Goal: Task Accomplishment & Management: Manage account settings

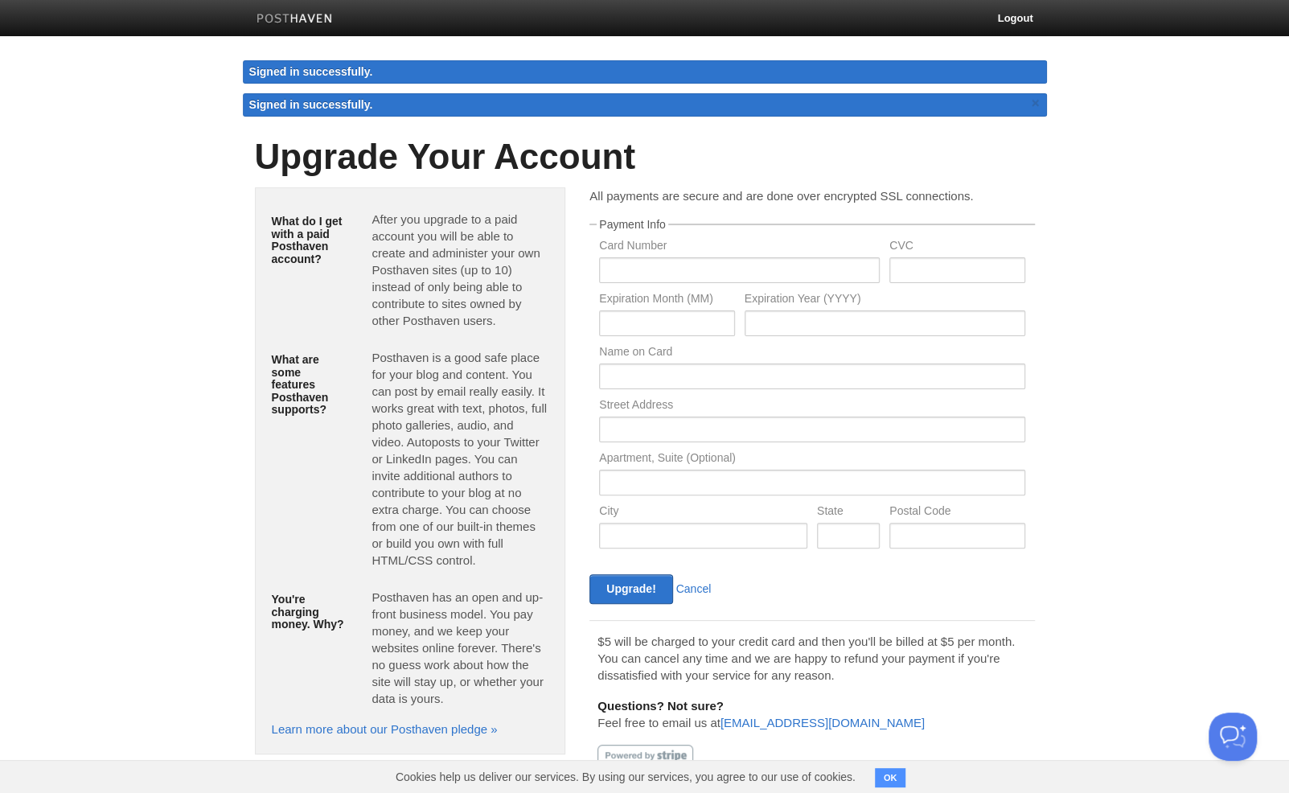
click at [723, 249] on label "Card Number" at bounding box center [739, 247] width 281 height 15
click at [720, 261] on input "text" at bounding box center [739, 270] width 281 height 26
click at [664, 269] on input "text" at bounding box center [739, 270] width 281 height 26
type input "150 Blvd Media [PERSON_NAME]"
type input "Apt 1508"
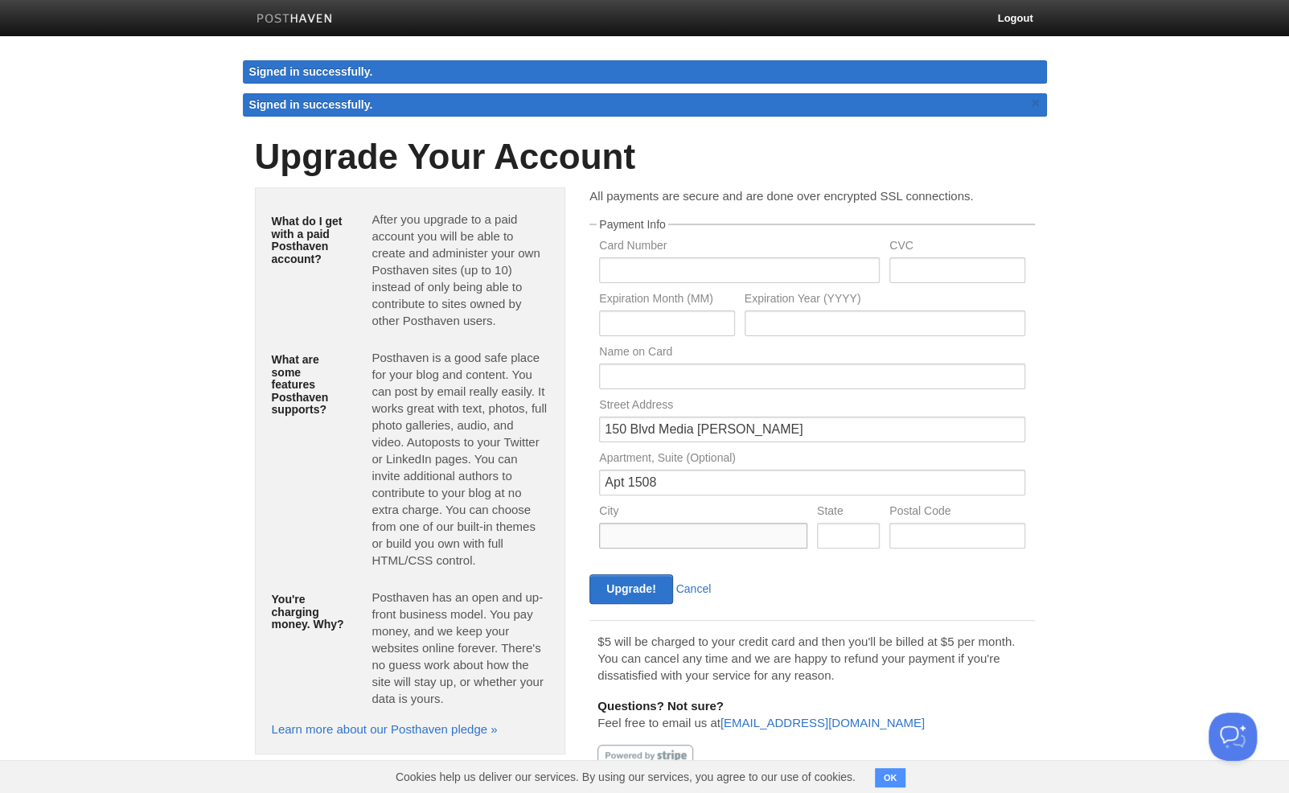
type input "Carolina"
type input "pr"
type input "00987-4913"
type input "[CREDIT_CARD_NUMBER]"
type input "019"
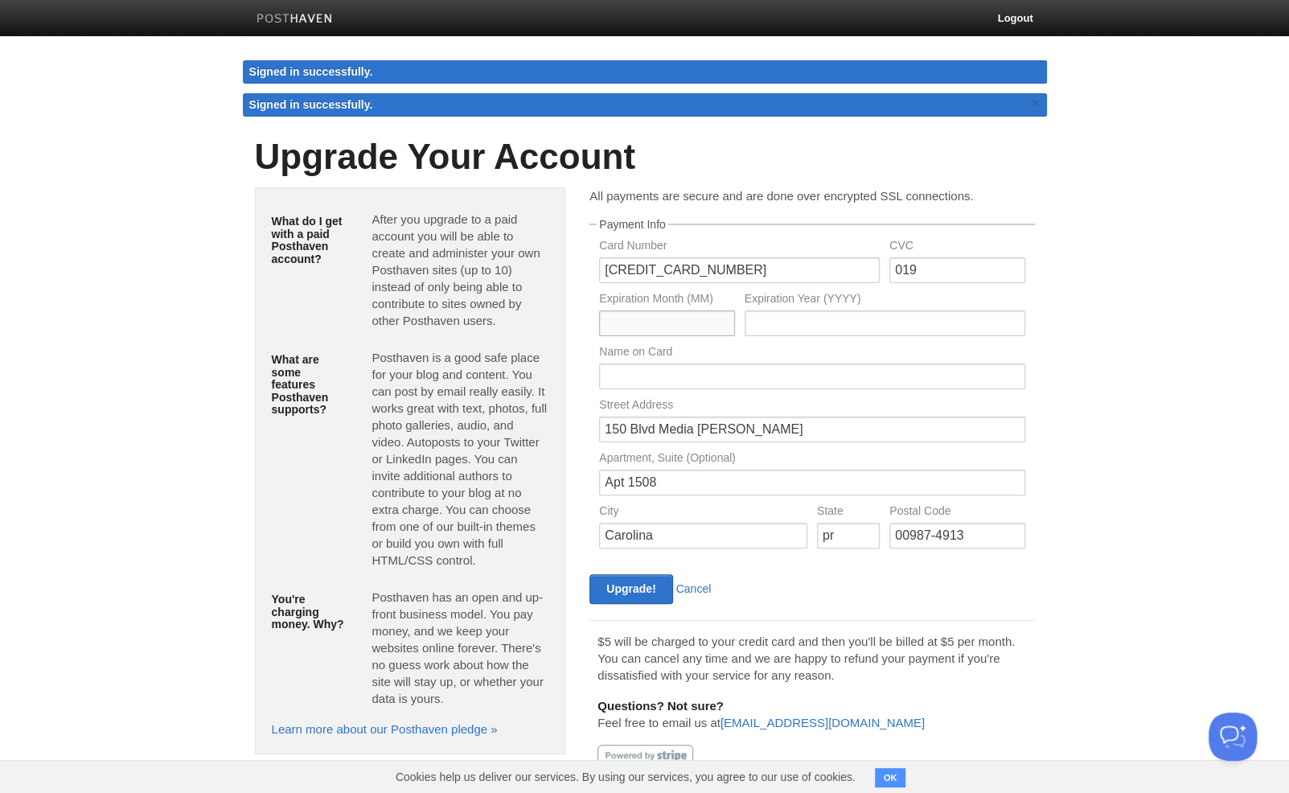
type input "11"
type input "2027"
type input "[PERSON_NAME]"
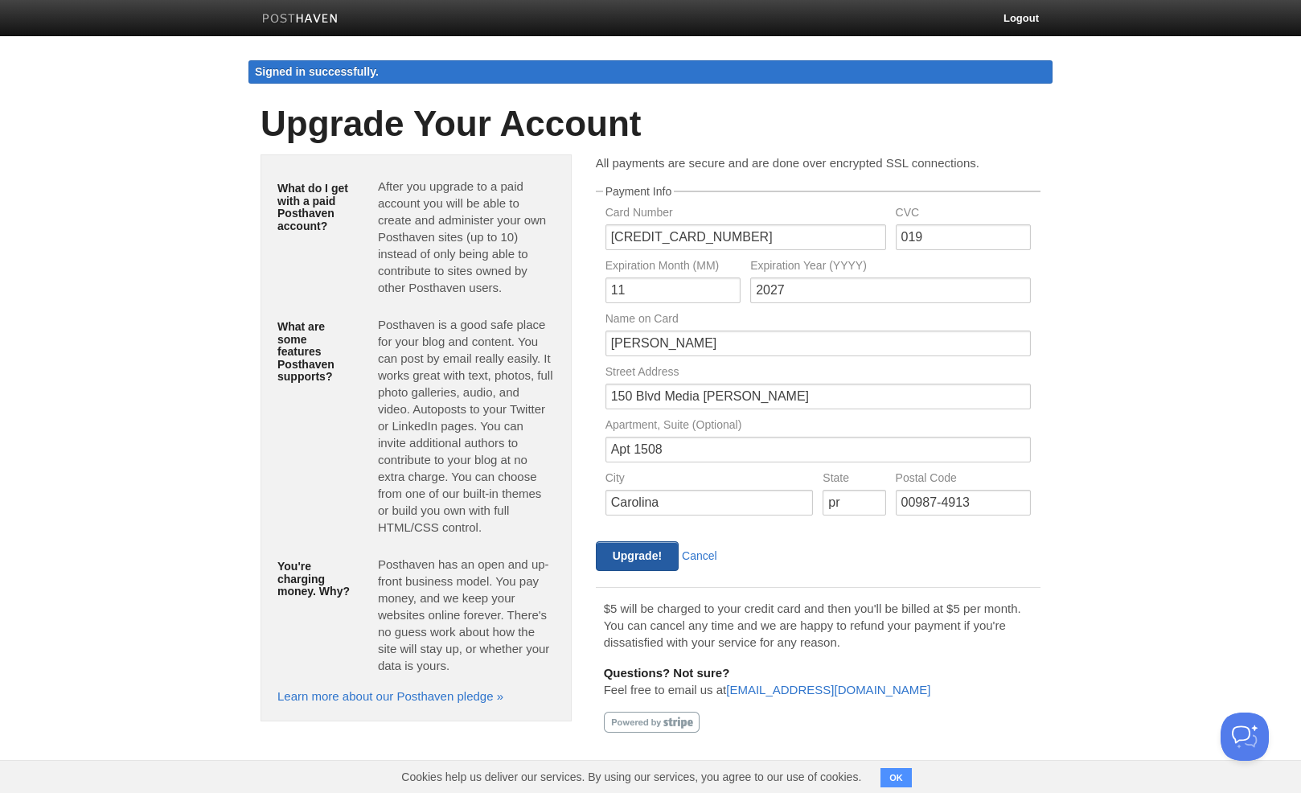
click at [625, 550] on input "Upgrade!" at bounding box center [637, 556] width 83 height 30
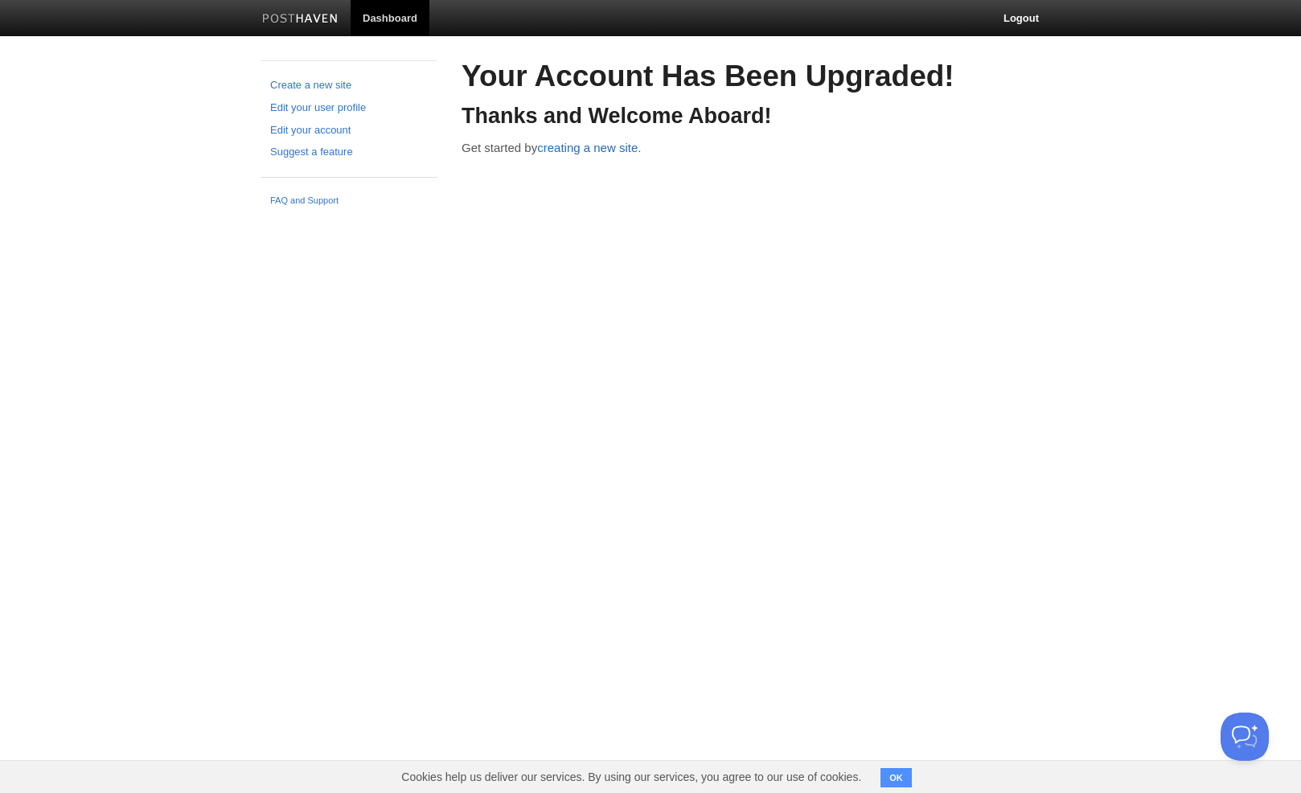
click at [574, 142] on link "creating a new site." at bounding box center [589, 148] width 104 height 14
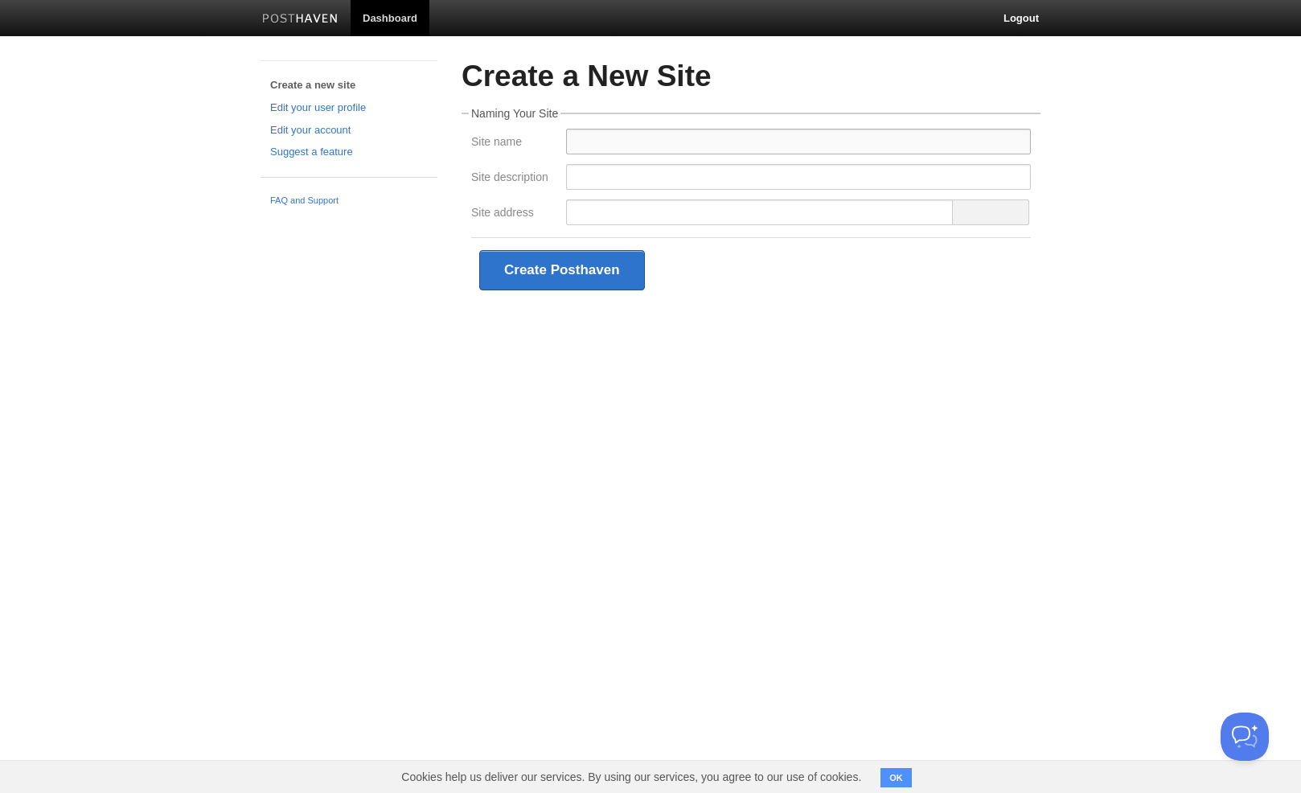
click at [634, 138] on input "Site name" at bounding box center [798, 142] width 465 height 26
click at [862, 111] on fieldset "Naming Your Site Site name Site description Site address Create Posthaven" at bounding box center [751, 205] width 579 height 195
click at [769, 132] on input "Site name" at bounding box center [798, 142] width 465 height 26
click at [777, 351] on html "Dashboard Logout Create a new site Edit your user profile Edit your account Sug…" at bounding box center [650, 175] width 1301 height 351
click at [840, 319] on div "Create a New Site Naming Your Site Site name Site description Site address Crea…" at bounding box center [751, 205] width 603 height 290
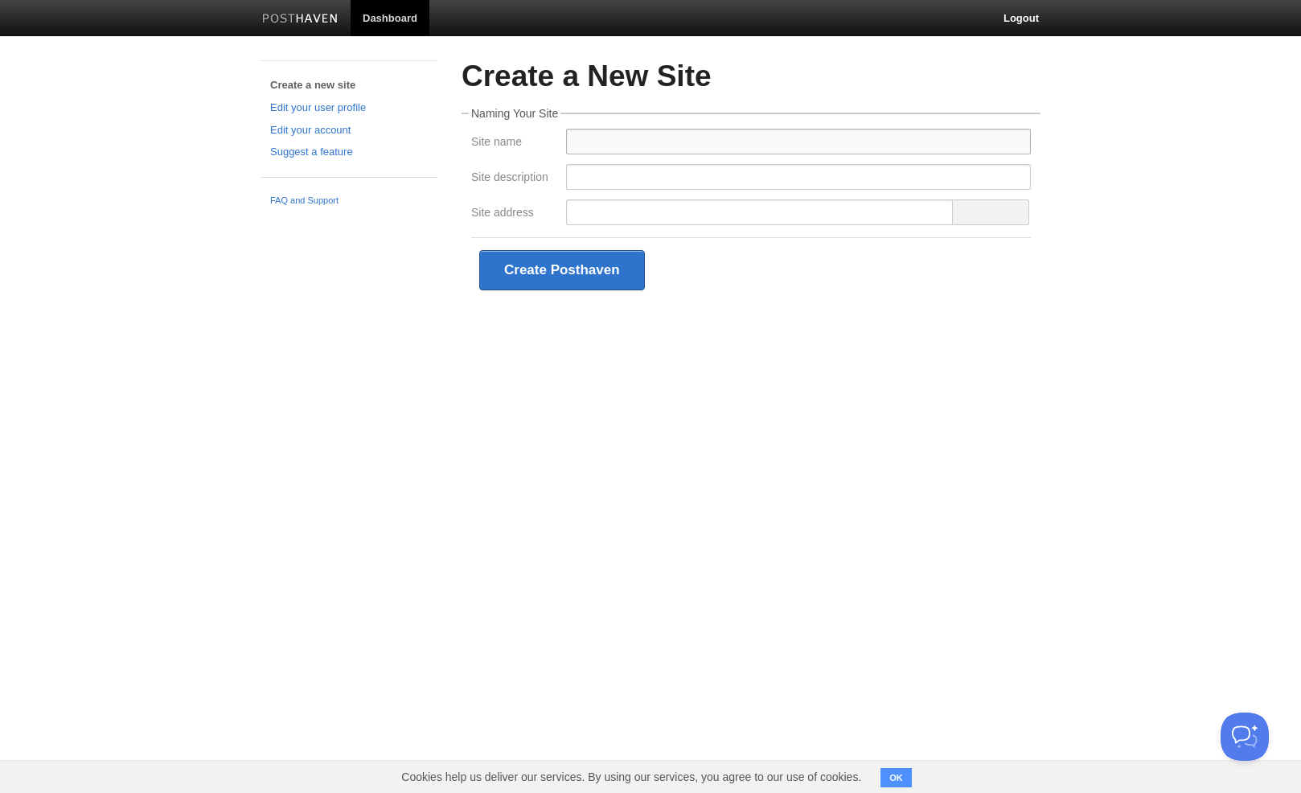
click at [635, 143] on input "Site name" at bounding box center [798, 142] width 465 height 26
paste input "Rafael Javier – Personal Blog"
type input "Rafael Javier – Personal Blog"
click at [606, 171] on input "Site description" at bounding box center [798, 177] width 465 height 26
paste input "Personal reflections on life, business, golf, and creativity from Puerto Rico."
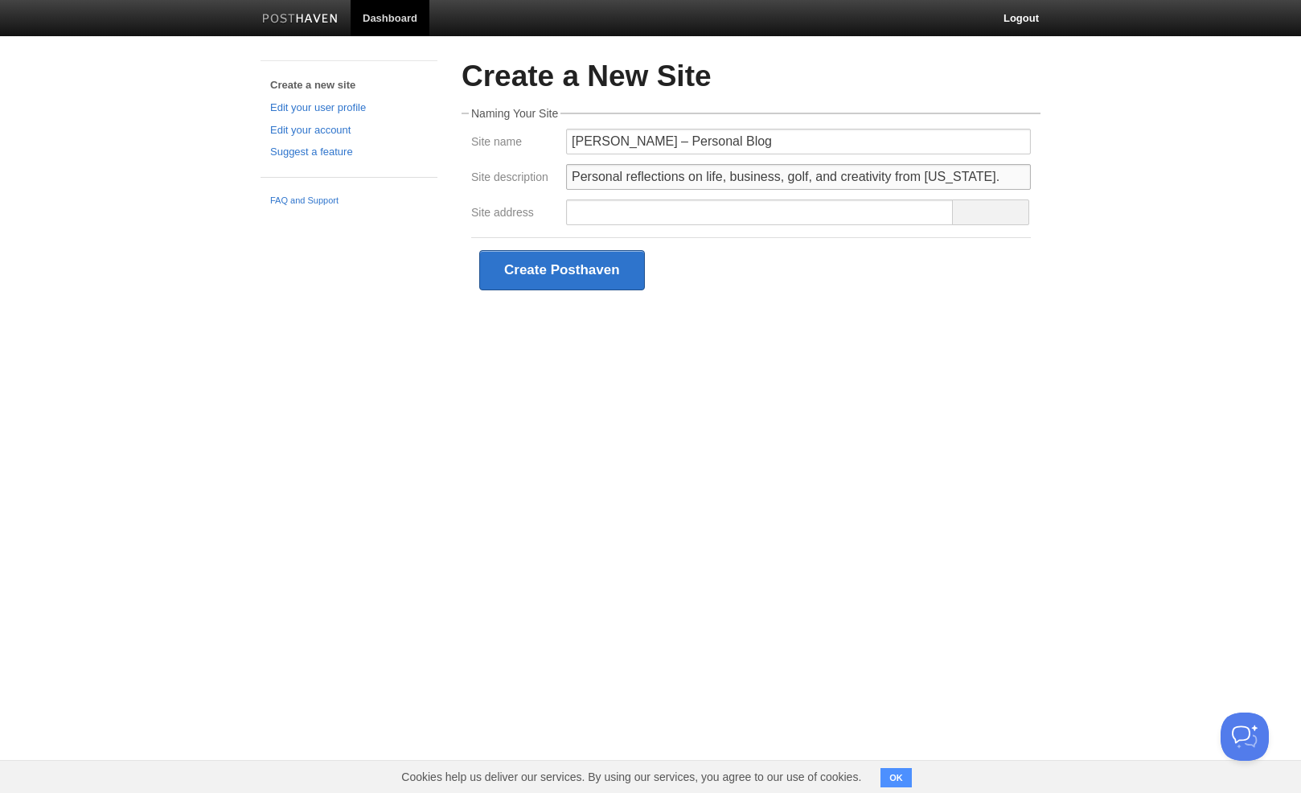
click at [806, 175] on input "Personal reflections on life, business, golf, and creativity from Puerto Rico." at bounding box center [798, 177] width 465 height 26
click at [811, 175] on input "Personal reflections on life, business, golf, and creativity from Puerto Rico." at bounding box center [798, 177] width 465 height 26
type input "Personal reflections on life, business, AI and creativity from Puerto Rico."
click at [778, 211] on input "Site address" at bounding box center [760, 212] width 388 height 26
paste input "rafaeljavier"
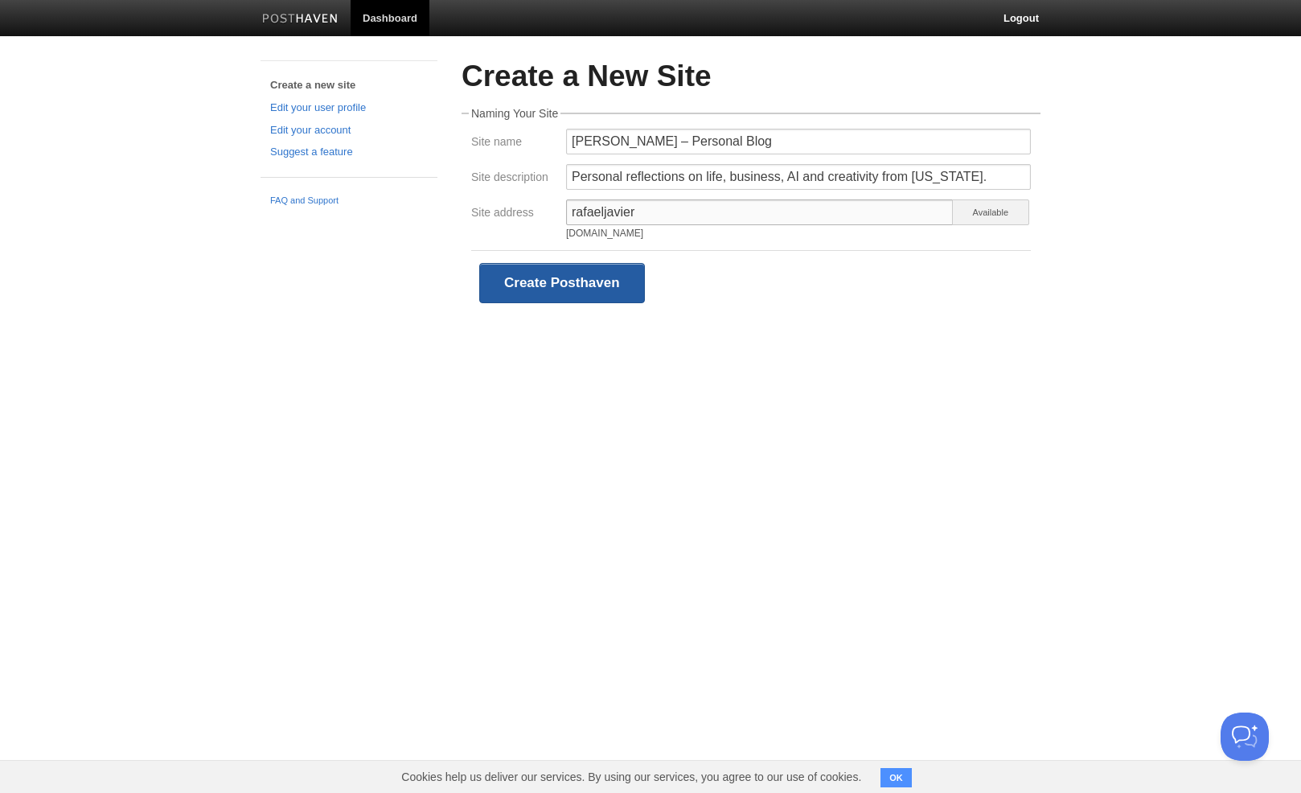
type input "rafaeljavier"
click at [613, 275] on button "Create Posthaven" at bounding box center [562, 283] width 166 height 40
click at [537, 275] on button "Create Posthaven" at bounding box center [562, 283] width 166 height 40
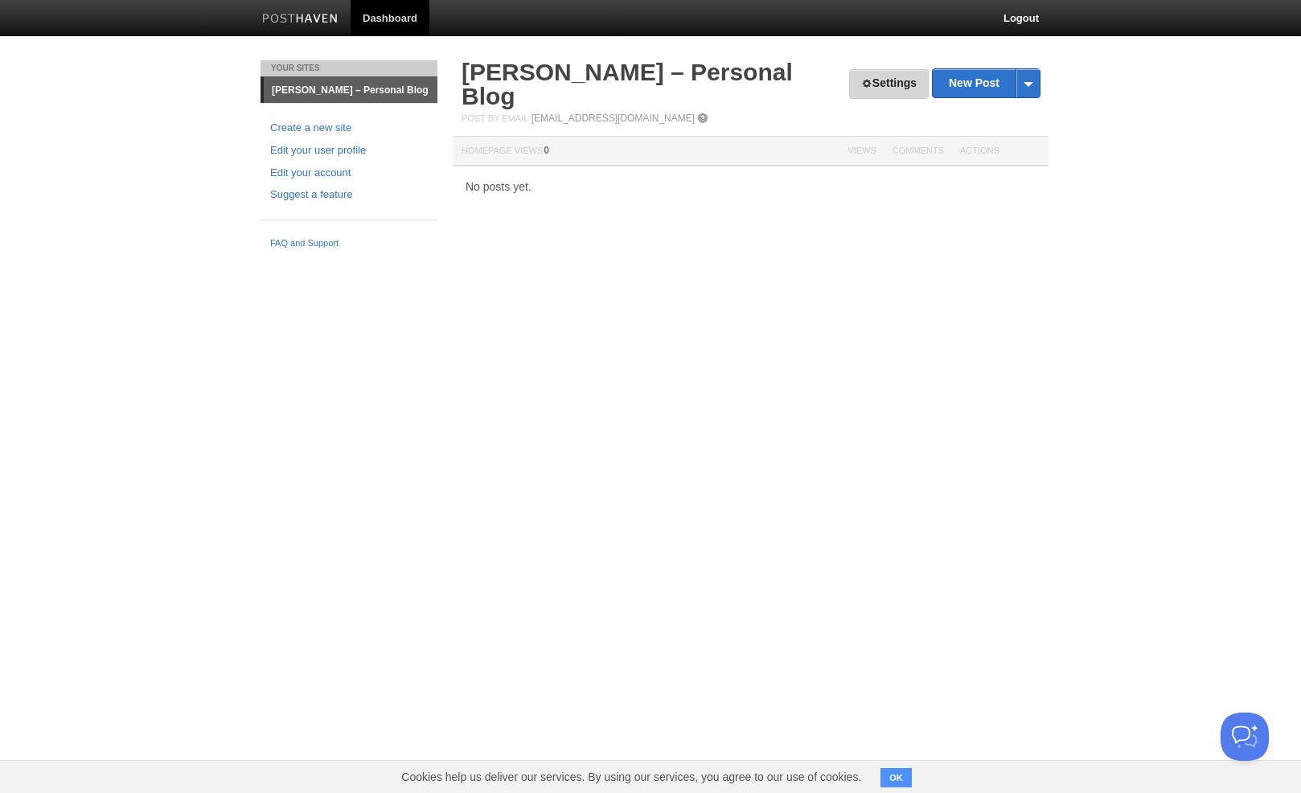
click at [868, 80] on link "Settings" at bounding box center [889, 84] width 80 height 30
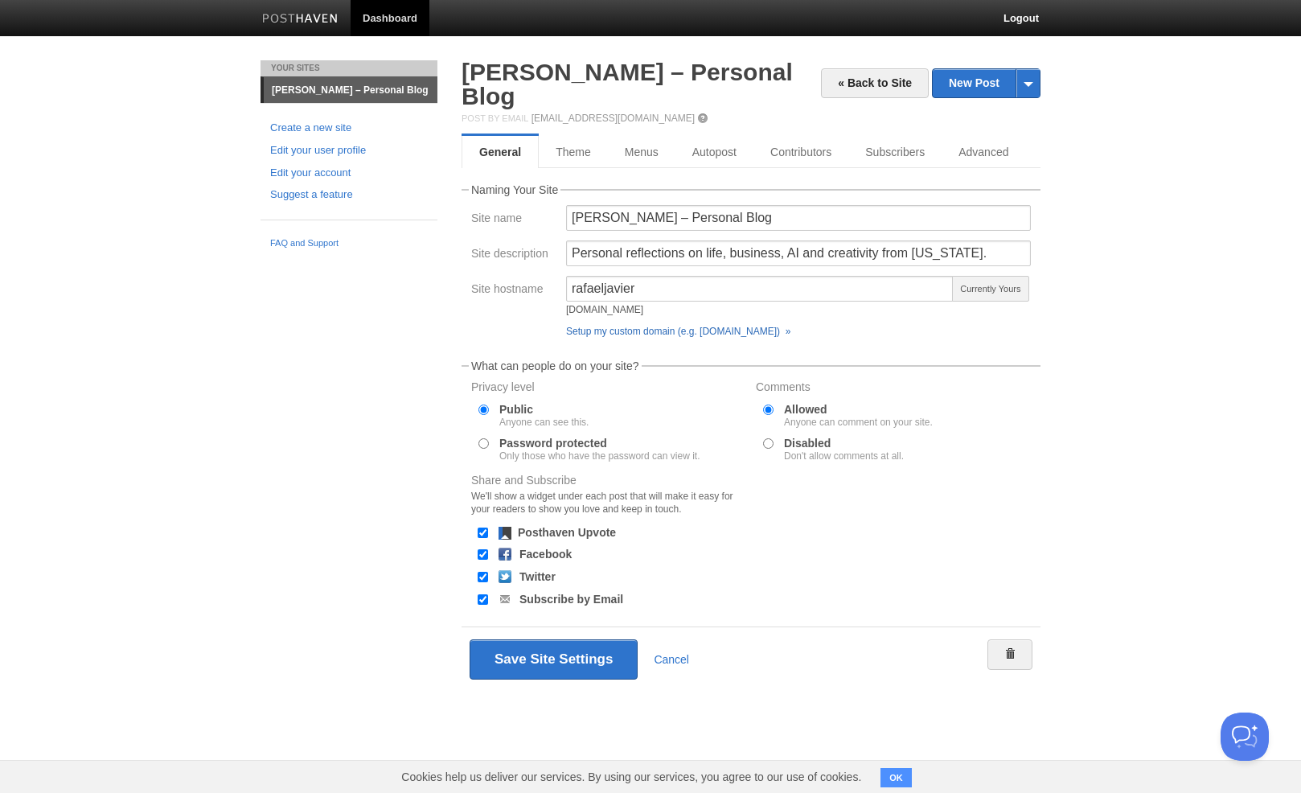
click at [727, 326] on link "Setup my custom domain (e.g. blog.yourdomain.com) »" at bounding box center [678, 331] width 224 height 11
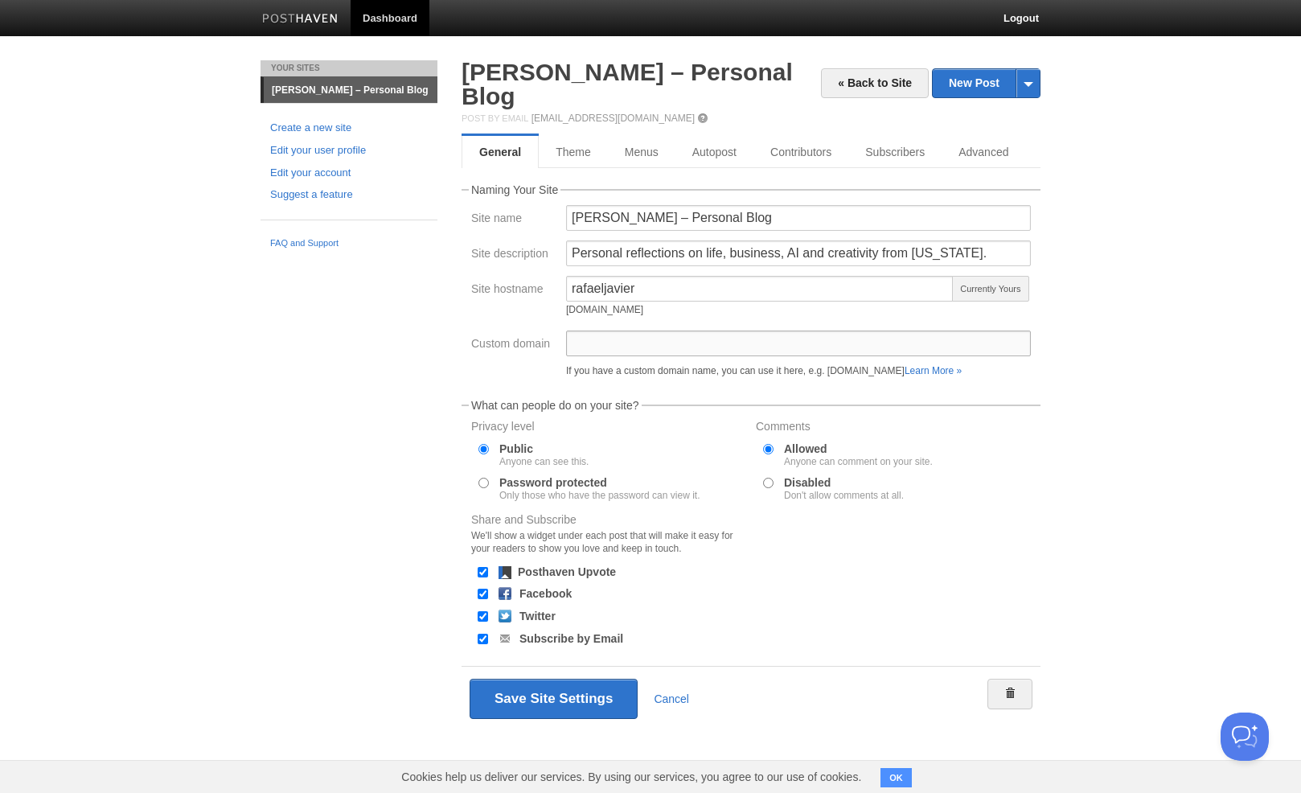
click at [652, 331] on input "Custom domain" at bounding box center [798, 344] width 465 height 26
type input "blog.rafaeljavier.com"
click at [572, 679] on button "Save Site Settings" at bounding box center [554, 699] width 168 height 40
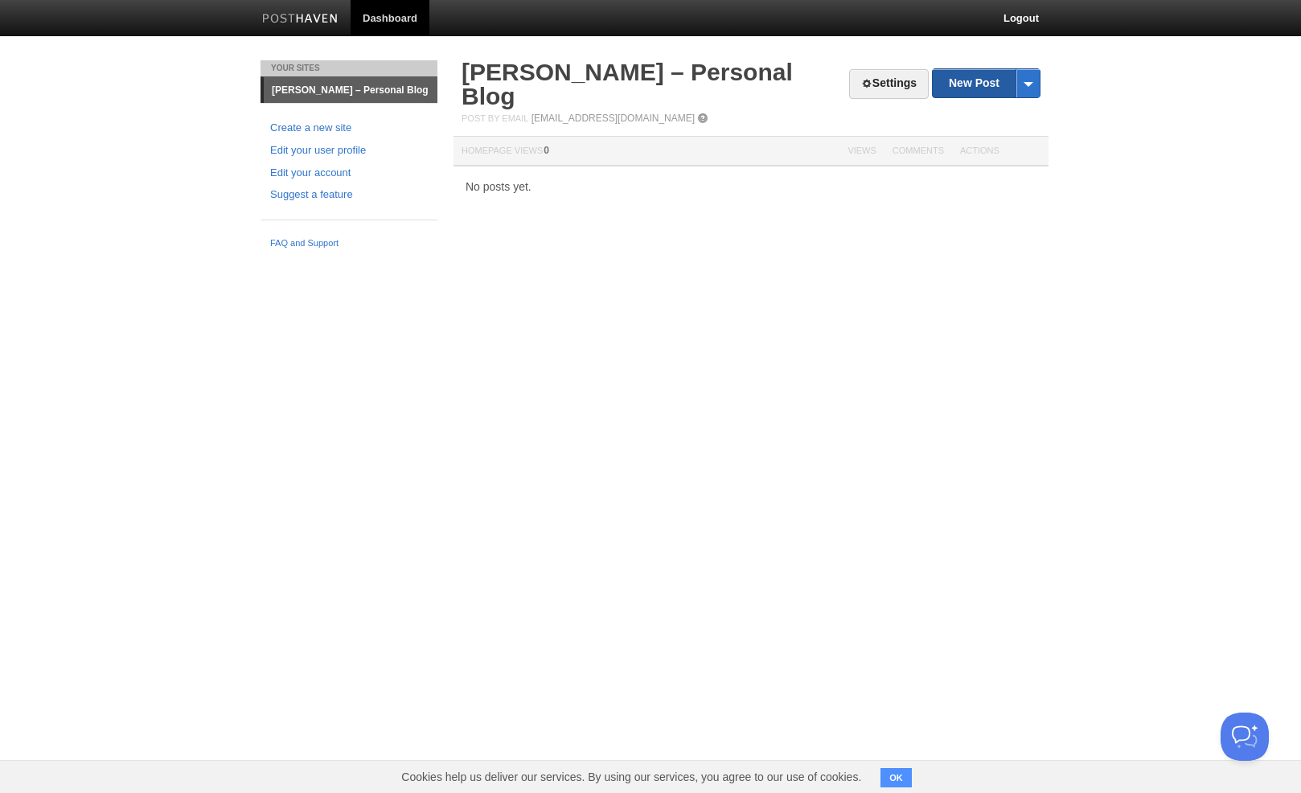
click at [977, 86] on link "New Post" at bounding box center [986, 83] width 107 height 28
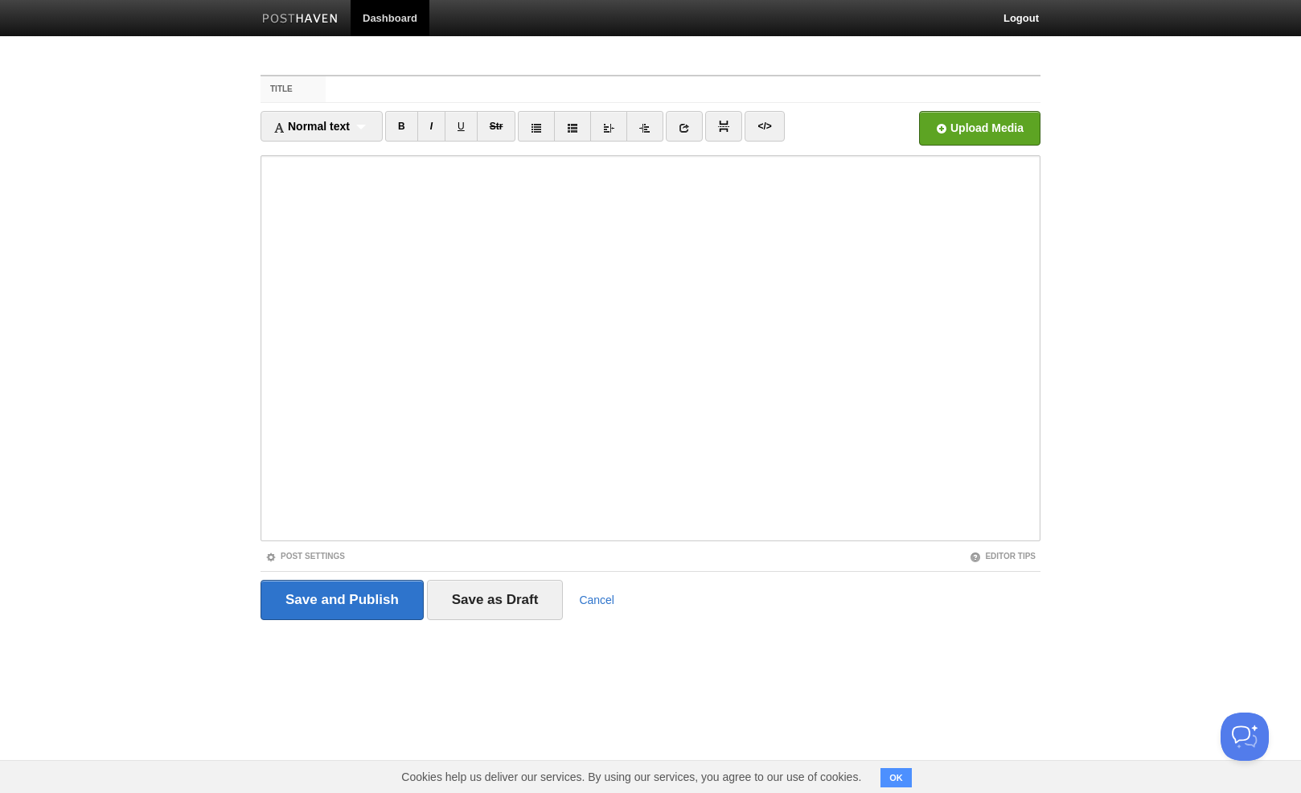
click at [573, 92] on input "Title" at bounding box center [683, 89] width 715 height 26
type input "A Weekend of Shooting, Friends, and Family"
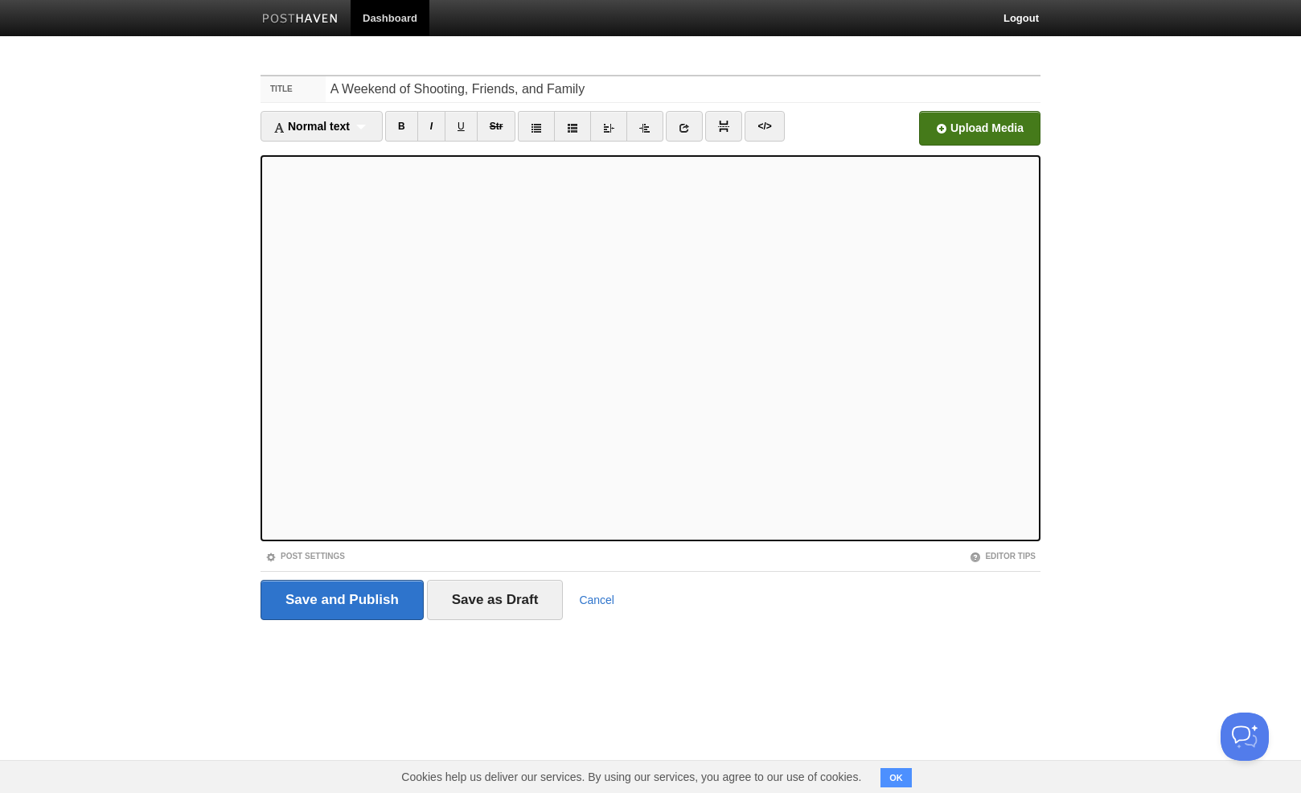
click at [976, 130] on input "file" at bounding box center [495, 133] width 1218 height 82
click at [350, 590] on input "Save and Publish" at bounding box center [342, 600] width 163 height 40
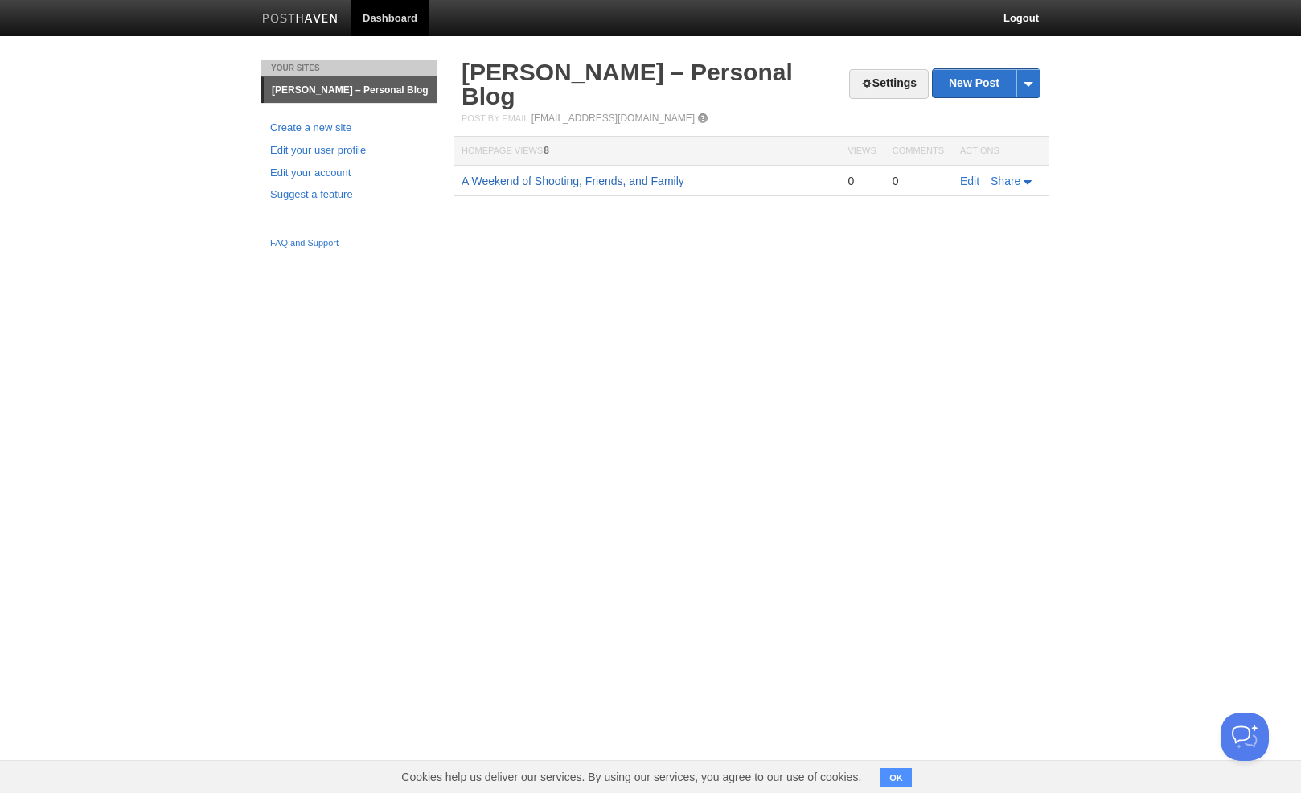
click at [524, 175] on link "A Weekend of Shooting, Friends, and Family" at bounding box center [573, 181] width 223 height 13
click at [346, 150] on link "Edit your user profile" at bounding box center [349, 150] width 158 height 17
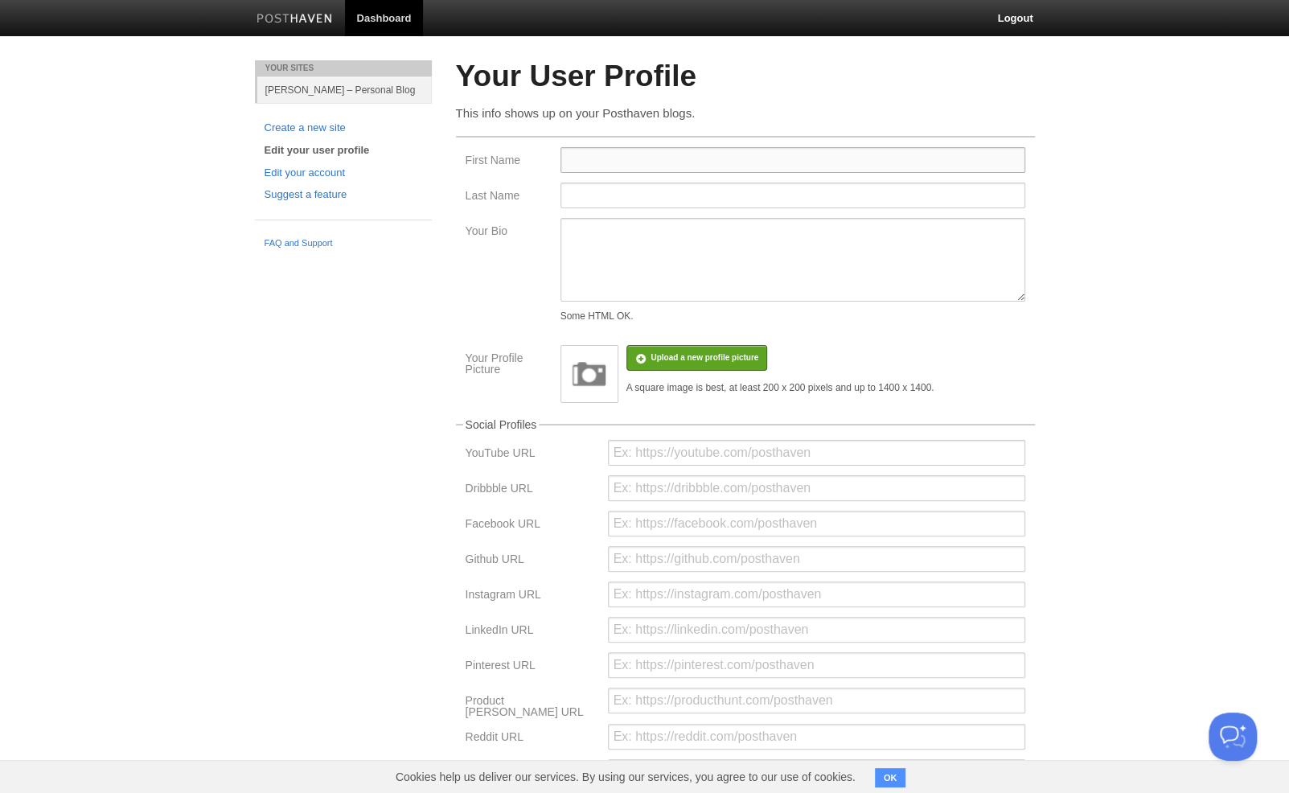
click at [595, 159] on input "First Name" at bounding box center [793, 160] width 465 height 26
type input "Rafael"
type input "Castrillo"
click at [647, 257] on textarea "Your Bio" at bounding box center [793, 260] width 465 height 84
paste textarea "<strong>English:</strong> Entrepreneur & community builder in Puerto Rico. I wr…"
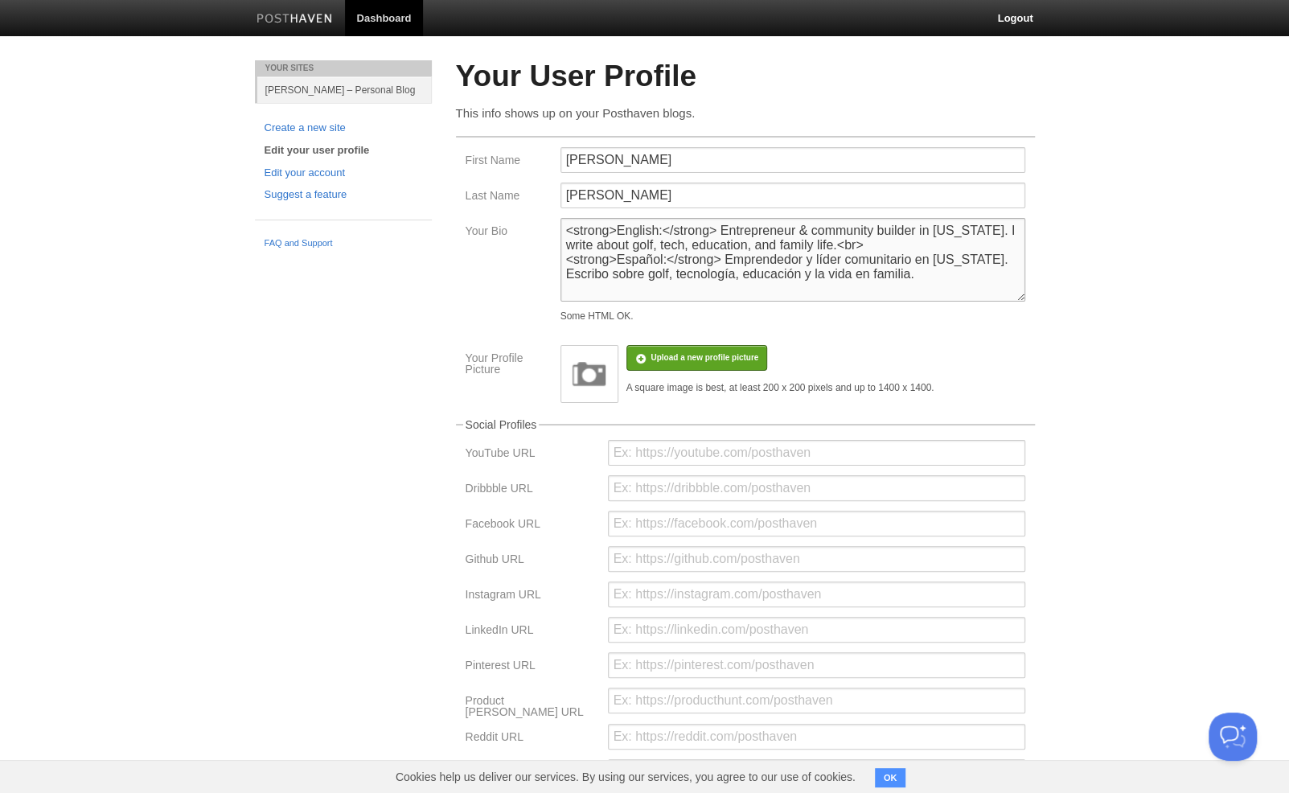
type textarea "<strong>English:</strong> Entrepreneur & community builder in Puerto Rico. I wr…"
drag, startPoint x: 761, startPoint y: 291, endPoint x: 435, endPoint y: 187, distance: 342.1
click at [439, 189] on div "Your Sites Rafael Javier – Personal Blog Create a new site Edit your user profi…" at bounding box center [645, 509] width 804 height 898
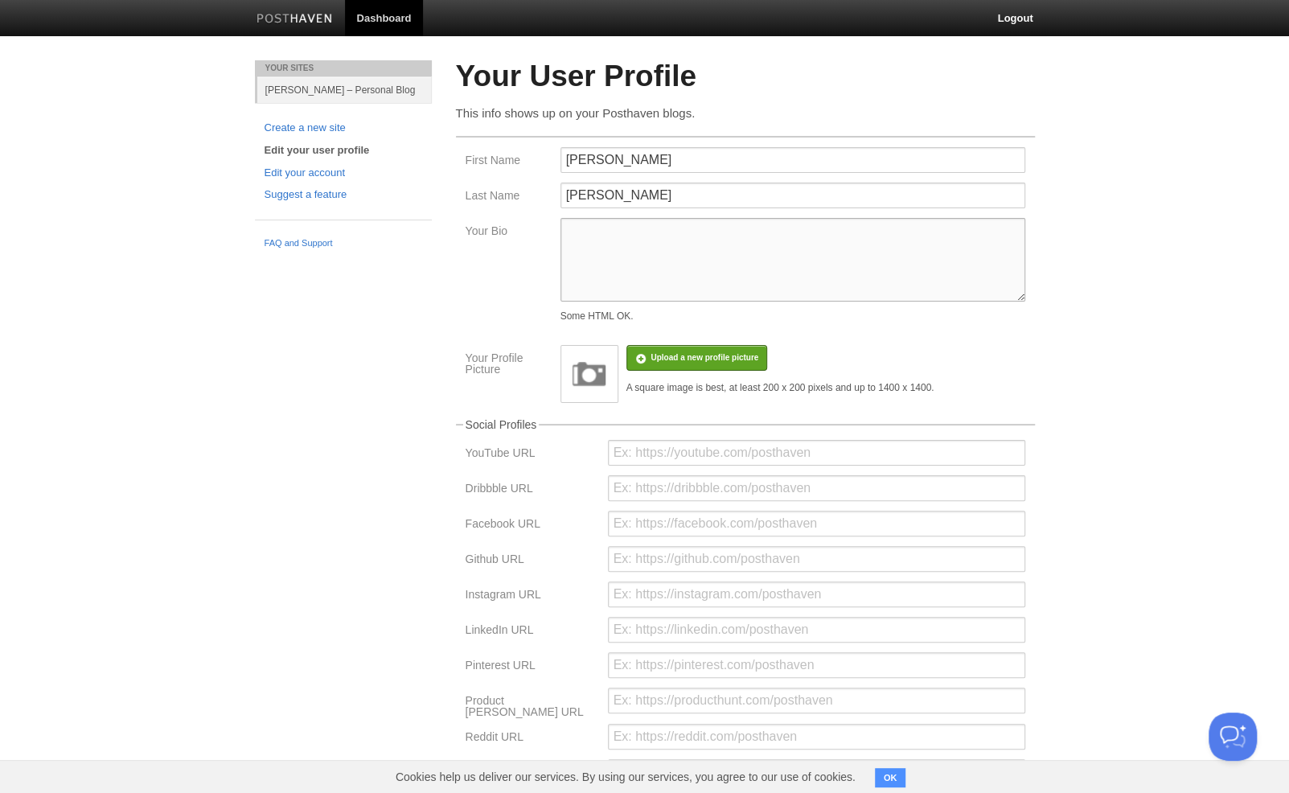
paste textarea "<strong>English:</strong> Sharing ideas, reflections, and projects.<br> <strong…"
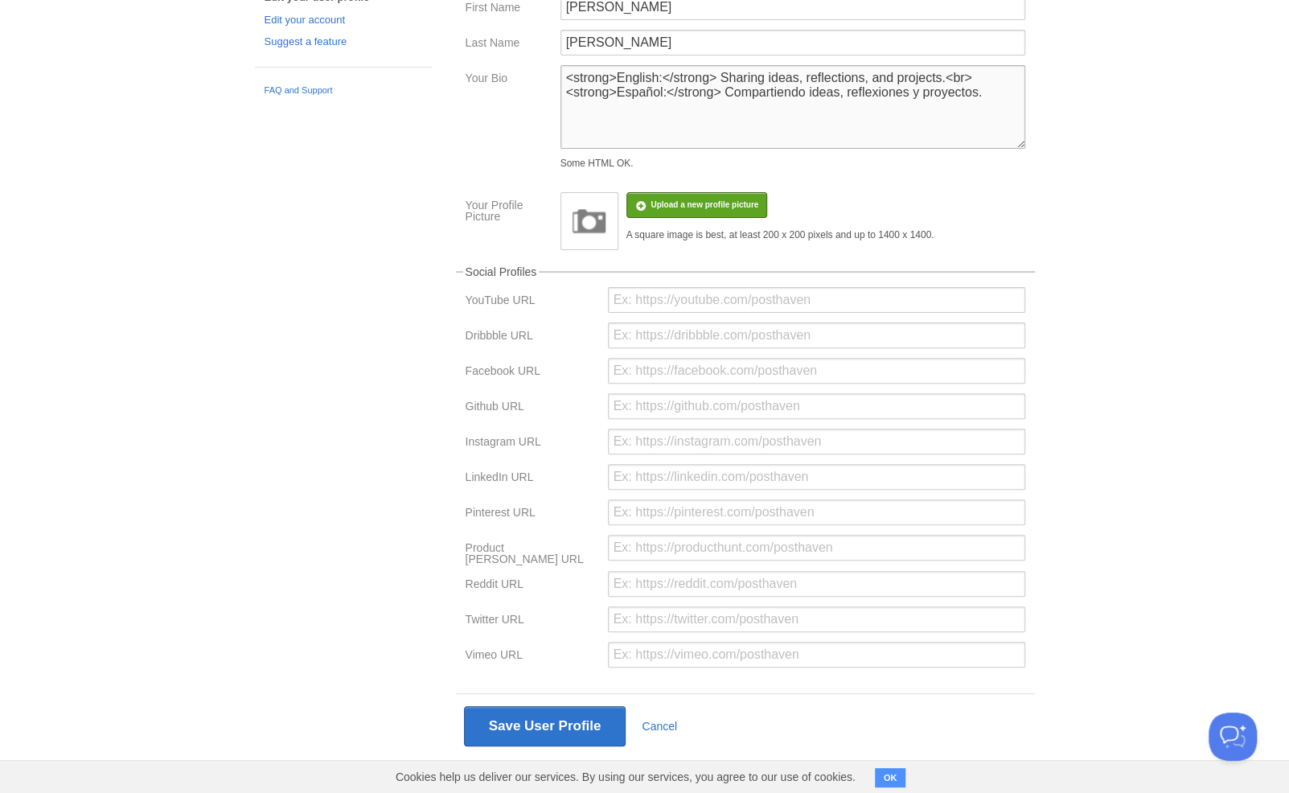
scroll to position [166, 0]
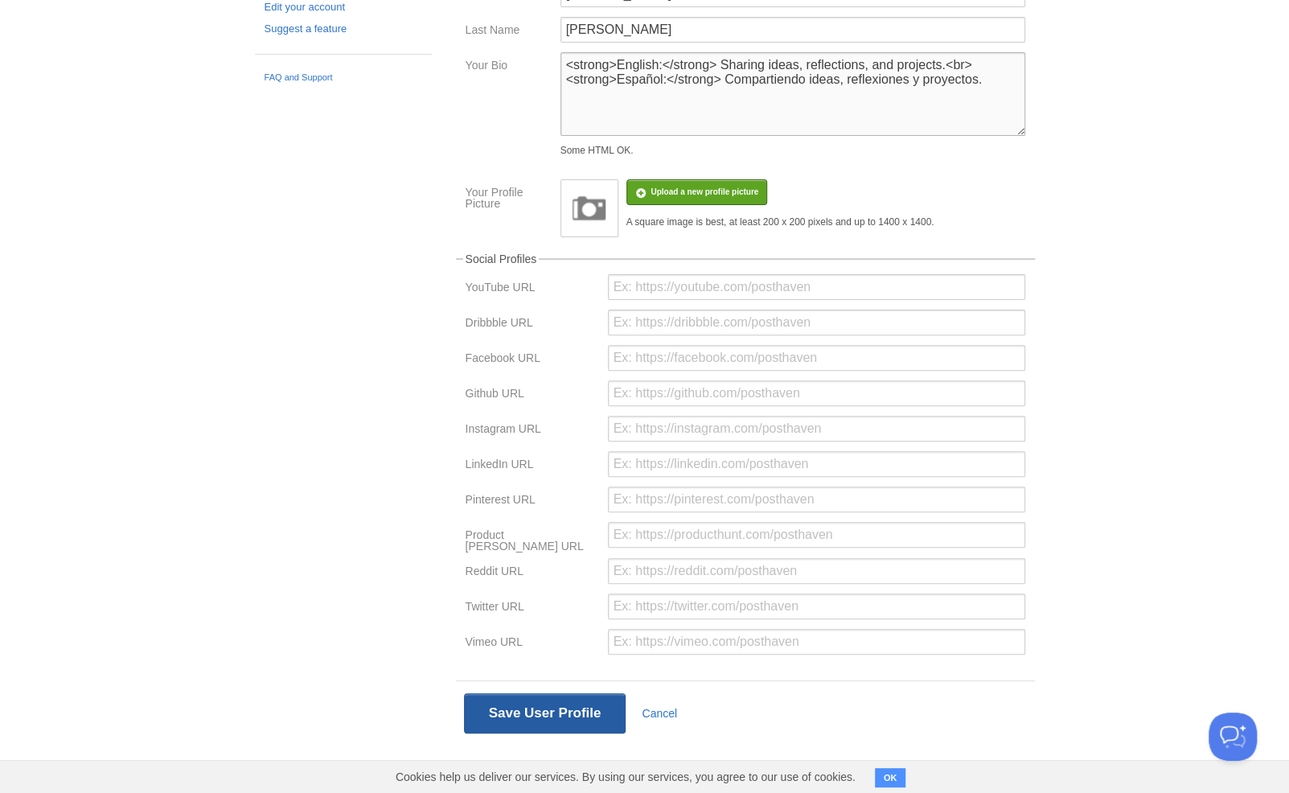
type textarea "<strong>English:</strong> Sharing ideas, reflections, and projects.<br> <strong…"
click at [558, 718] on button "Save User Profile" at bounding box center [545, 713] width 162 height 40
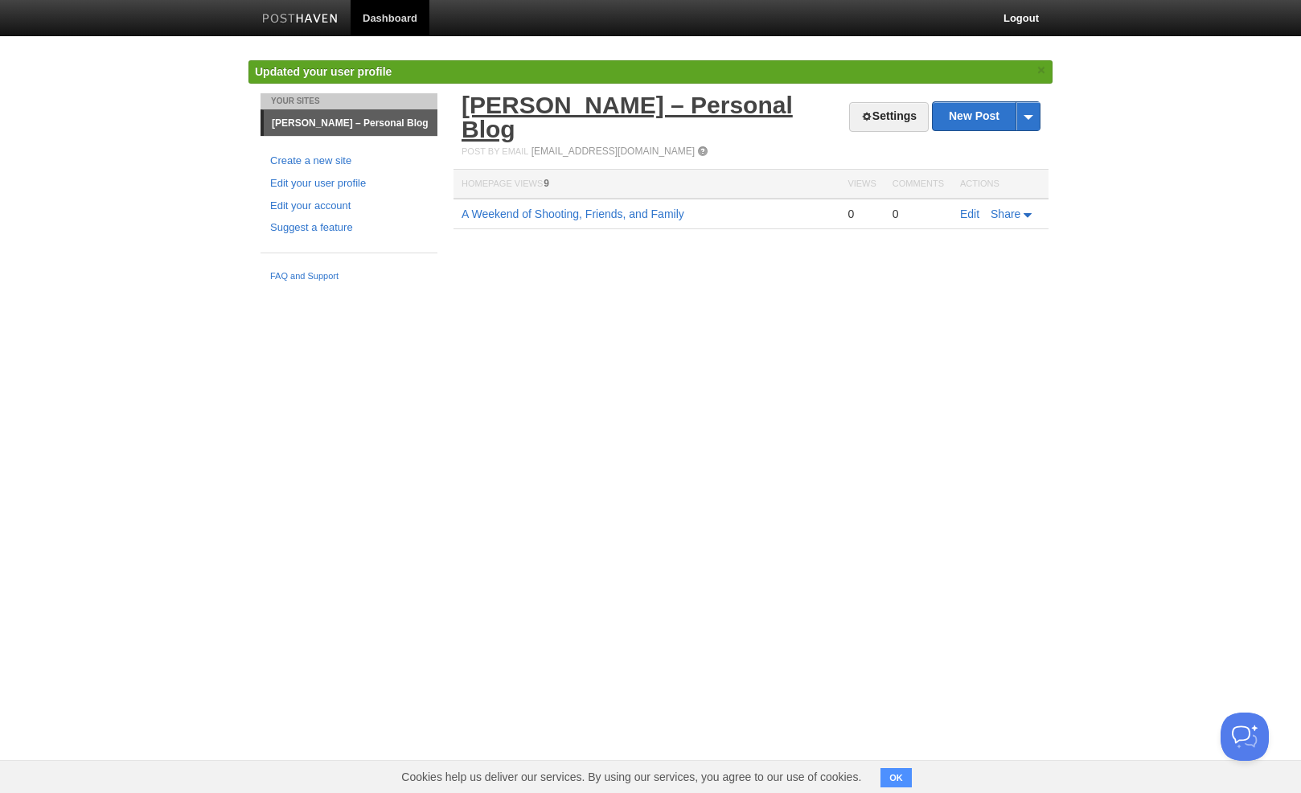
click at [707, 108] on link "Rafael Javier – Personal Blog" at bounding box center [627, 117] width 331 height 51
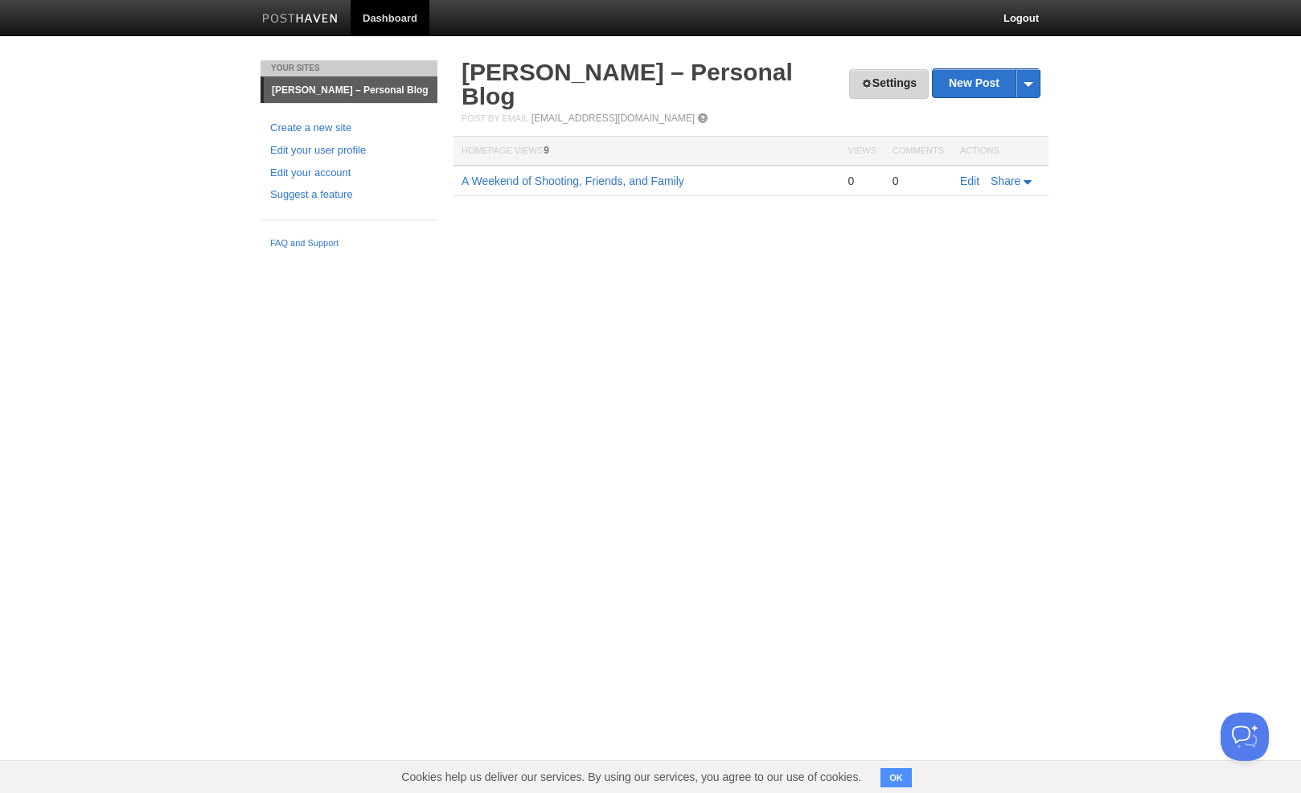
click at [872, 92] on link "Settings" at bounding box center [889, 84] width 80 height 30
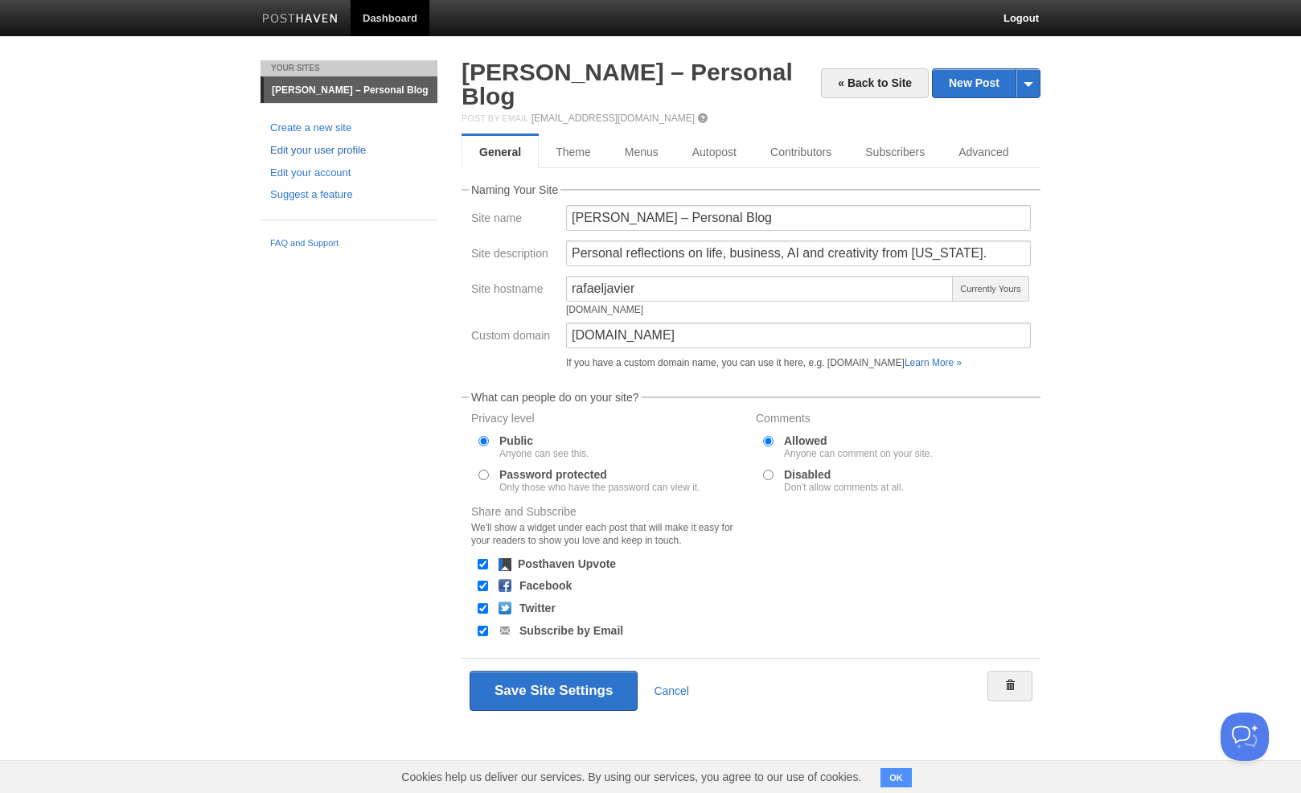
click at [328, 152] on link "Edit your user profile" at bounding box center [349, 150] width 158 height 17
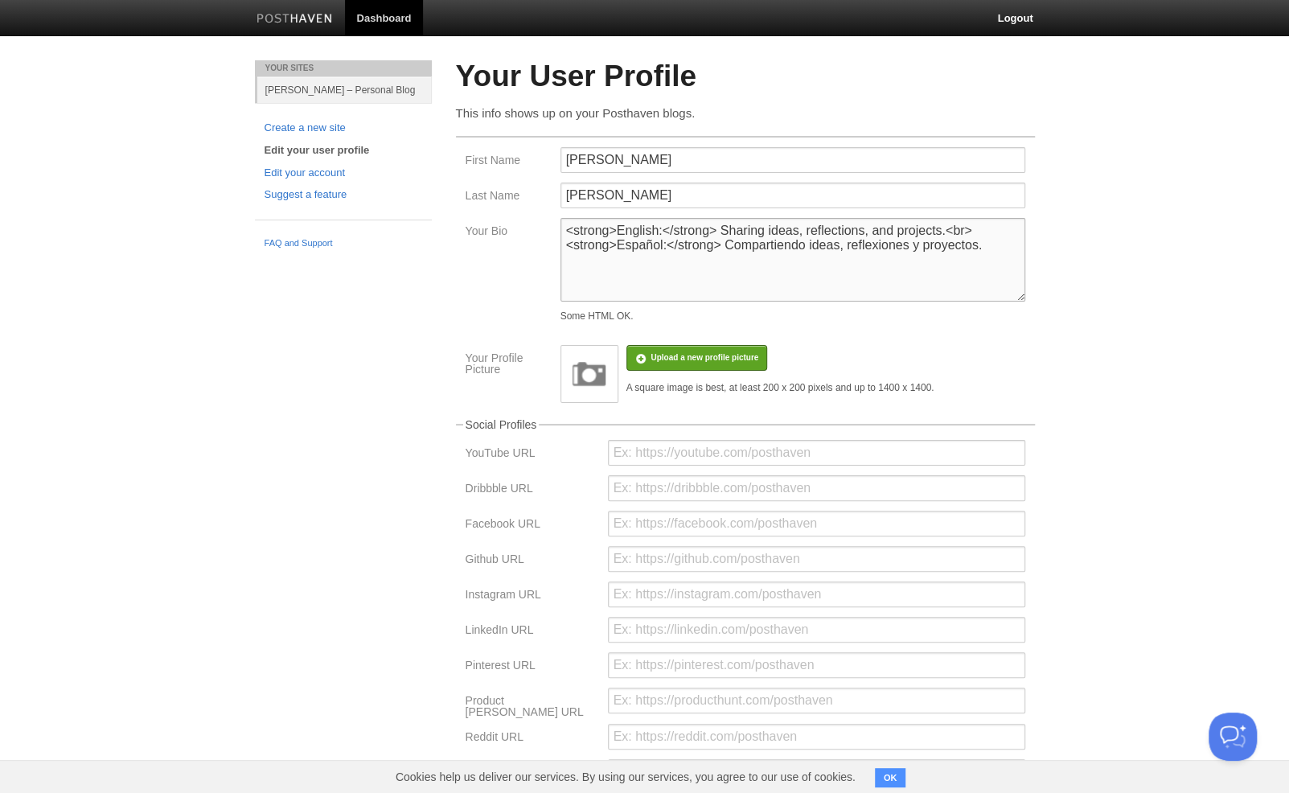
drag, startPoint x: 723, startPoint y: 230, endPoint x: 946, endPoint y: 235, distance: 222.9
click at [946, 235] on textarea "<strong>English:</strong> Sharing ideas, reflections, and projects.<br> <strong…" at bounding box center [793, 260] width 465 height 84
drag, startPoint x: 662, startPoint y: 233, endPoint x: 624, endPoint y: 235, distance: 37.8
click at [624, 235] on textarea "<strong>English:</strong> Sharing ideas, reflections, and projects.<br> <strong…" at bounding box center [793, 260] width 465 height 84
click at [702, 232] on textarea "<strong>English:</strong> Sharing ideas, reflections, and projects.<br> <strong…" at bounding box center [793, 260] width 465 height 84
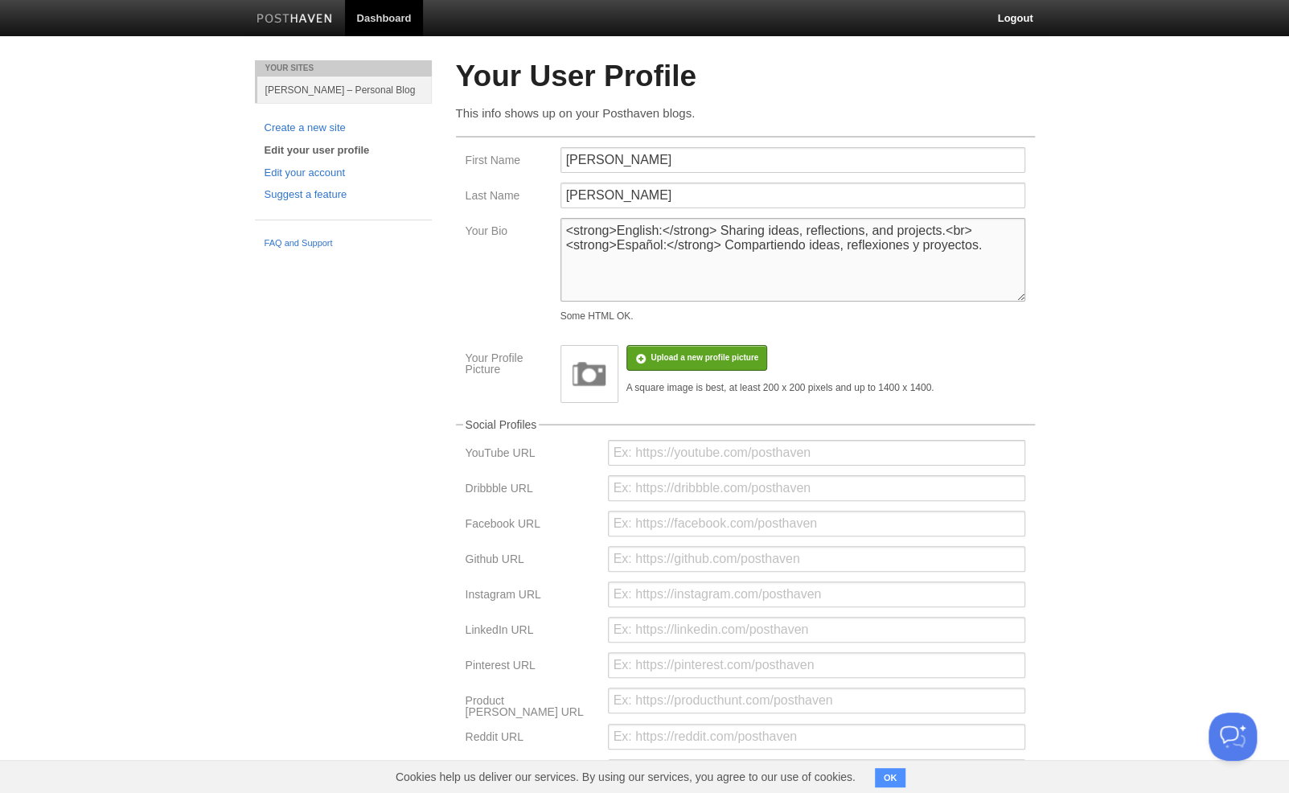
drag, startPoint x: 721, startPoint y: 232, endPoint x: 948, endPoint y: 231, distance: 226.8
click at [948, 231] on textarea "<strong>English:</strong> Sharing ideas, reflections, and projects.<br> <strong…" at bounding box center [793, 260] width 465 height 84
click at [664, 228] on textarea "<strong>English:</strong> Sharing ideas, reflections, and projects.<br> <strong…" at bounding box center [793, 260] width 465 height 84
drag, startPoint x: 664, startPoint y: 229, endPoint x: 619, endPoint y: 233, distance: 44.4
click at [619, 233] on textarea "<strong>English:</strong> Sharing ideas, reflections, and projects.<br> <strong…" at bounding box center [793, 260] width 465 height 84
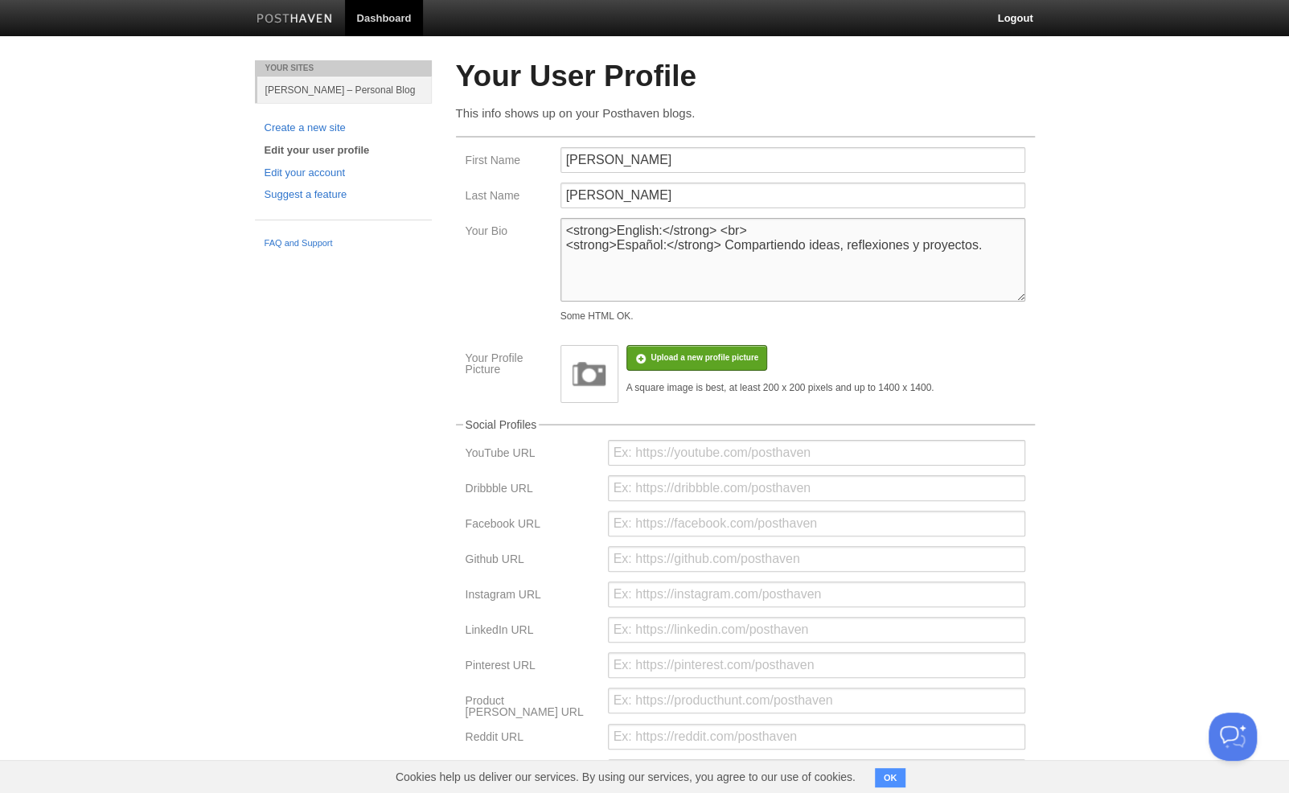
paste textarea "Sharing ideas, reflections, and projects."
click at [901, 227] on textarea "<strong>English:</strong> Sharing ideas, reflections, and projects.<br> <strong…" at bounding box center [793, 260] width 465 height 84
drag, startPoint x: 727, startPoint y: 245, endPoint x: 983, endPoint y: 239, distance: 255.9
click at [983, 239] on textarea "<strong>English:</strong> Sharing ideas, reflections, and projects.<br> <strong…" at bounding box center [793, 260] width 465 height 84
click at [664, 245] on textarea "<strong>English:</strong> Sharing ideas, reflections, and projects.<br> <strong…" at bounding box center [793, 260] width 465 height 84
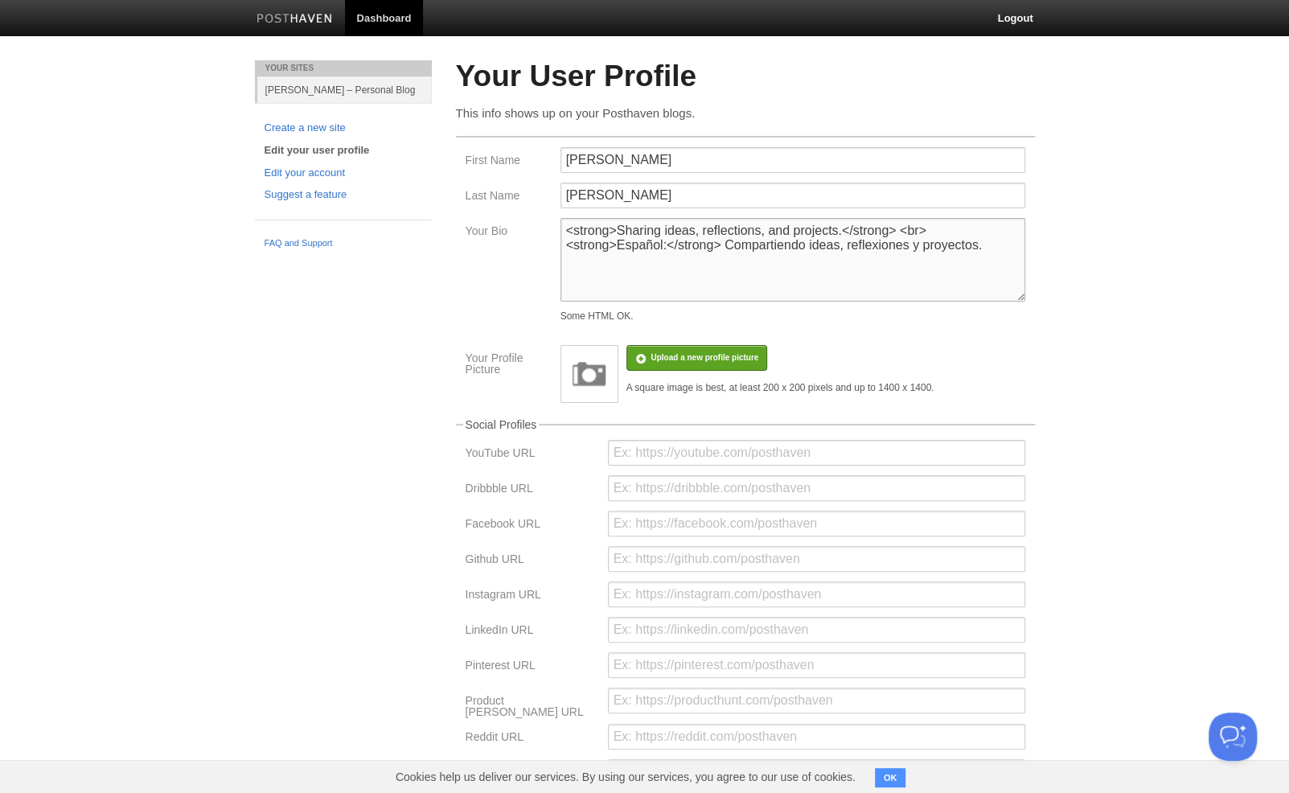
click at [748, 245] on textarea "<strong>English:</strong> Sharing ideas, reflections, and projects.<br> <strong…" at bounding box center [793, 260] width 465 height 84
drag, startPoint x: 726, startPoint y: 245, endPoint x: 1000, endPoint y: 245, distance: 273.5
click at [1001, 245] on textarea "<strong>English:</strong> Sharing ideas, reflections, and projects.<br> <strong…" at bounding box center [793, 260] width 465 height 84
drag, startPoint x: 670, startPoint y: 244, endPoint x: 657, endPoint y: 248, distance: 13.5
click at [657, 248] on textarea "<strong>English:</strong> Sharing ideas, reflections, and projects.<br> <strong…" at bounding box center [793, 260] width 465 height 84
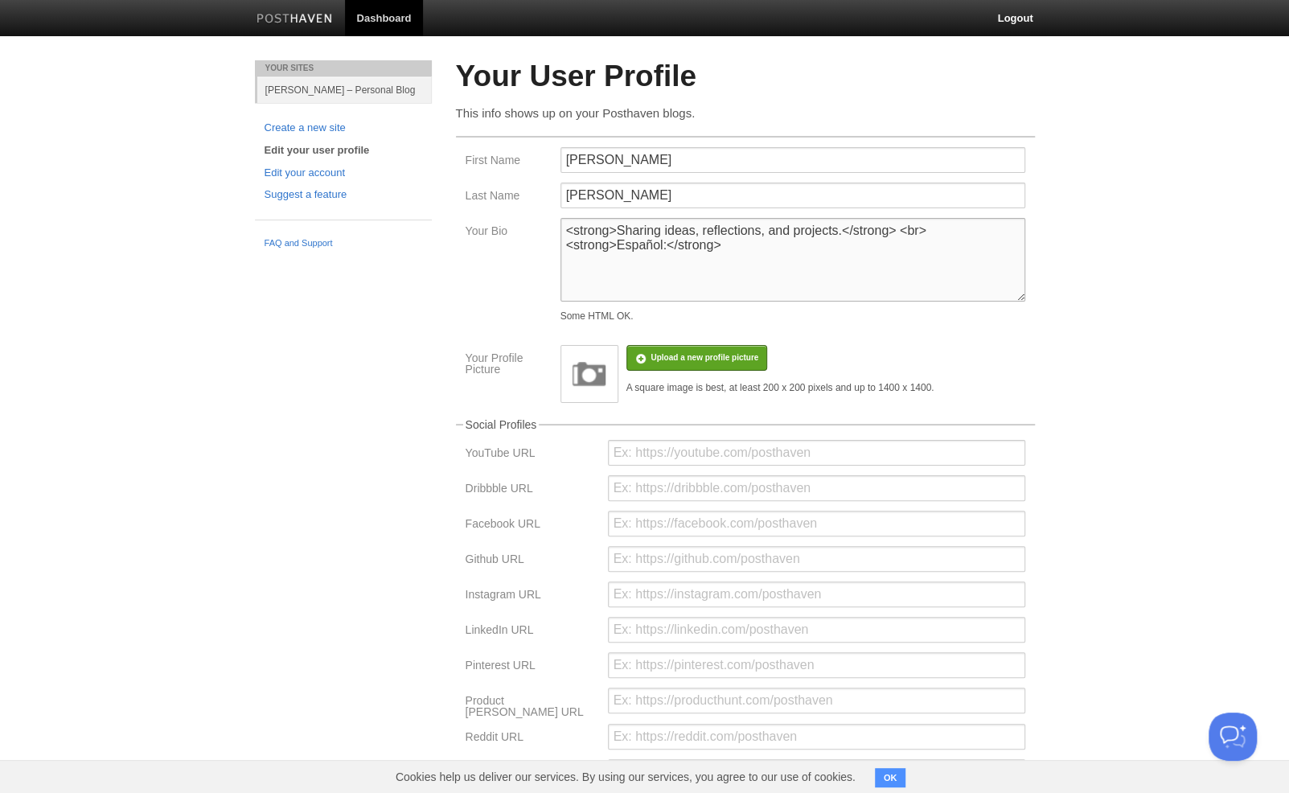
click at [668, 246] on textarea "<strong>English:</strong> Sharing ideas, reflections, and projects.<br> <strong…" at bounding box center [793, 260] width 465 height 84
drag, startPoint x: 667, startPoint y: 247, endPoint x: 619, endPoint y: 251, distance: 48.4
click at [619, 251] on textarea "<strong>English:</strong> Sharing ideas, reflections, and projects.<br> <strong…" at bounding box center [793, 260] width 465 height 84
paste textarea "Compartiendo ideas, reflexiones y proyectos."
type textarea "<strong>Sharing ideas, reflections, and projects.</strong> <br> <strong>Compart…"
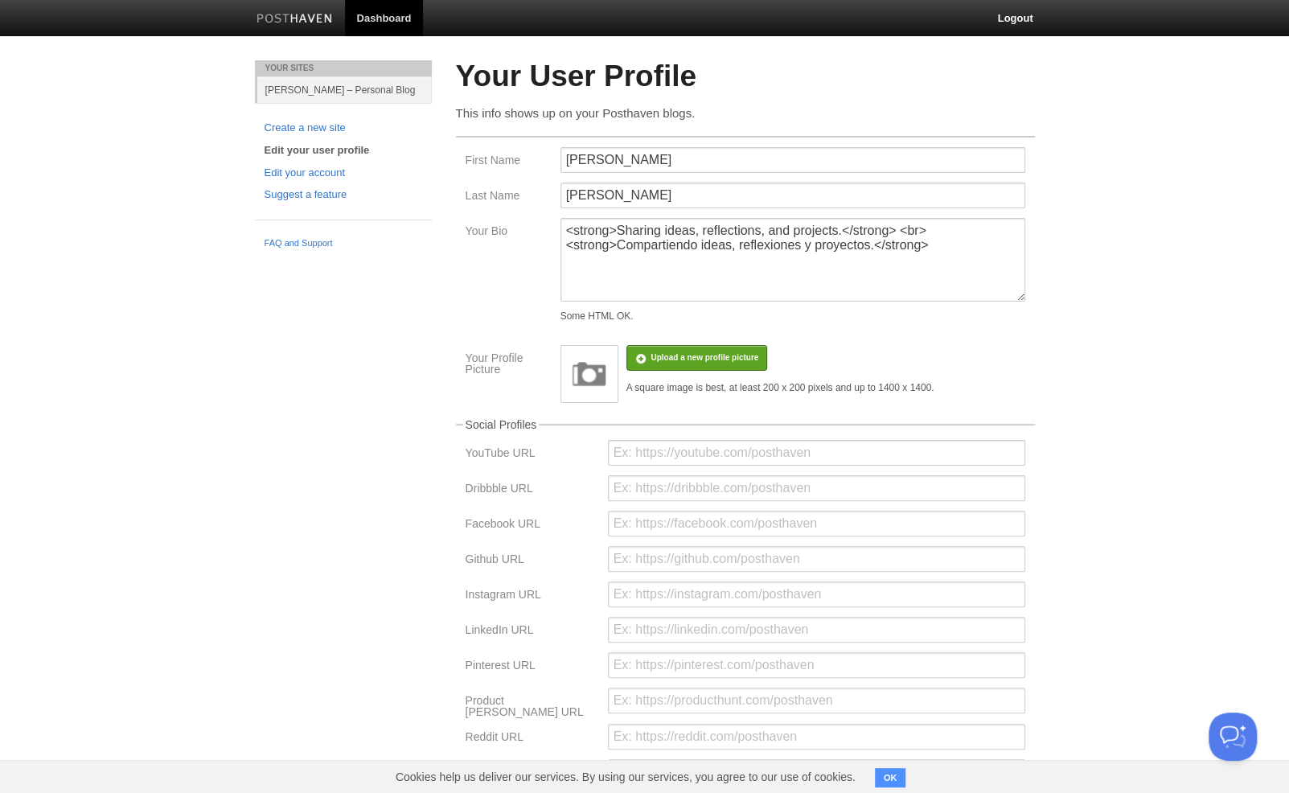
click at [1132, 235] on body "Dashboard Logout Created site: Rafael Javier – Personal Blog × Updated site: Ra…" at bounding box center [644, 479] width 1289 height 959
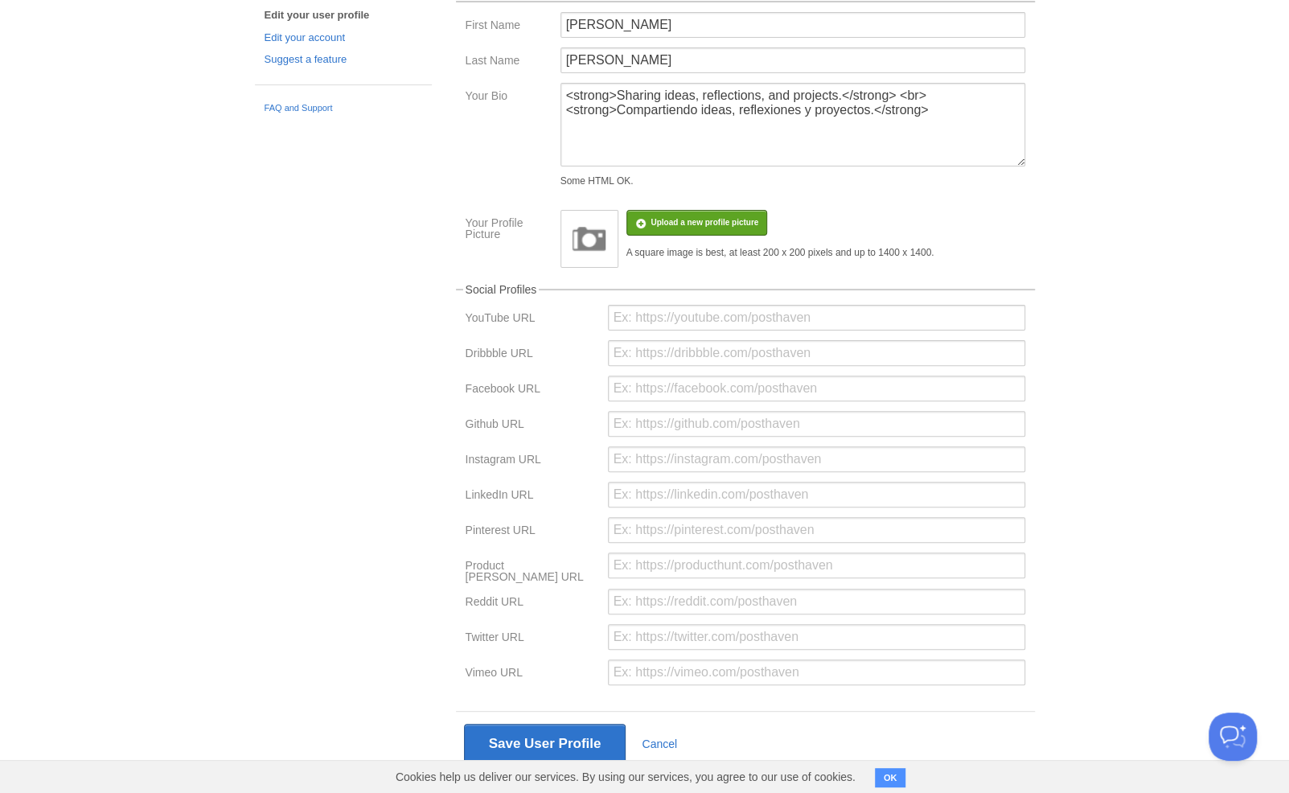
scroll to position [166, 0]
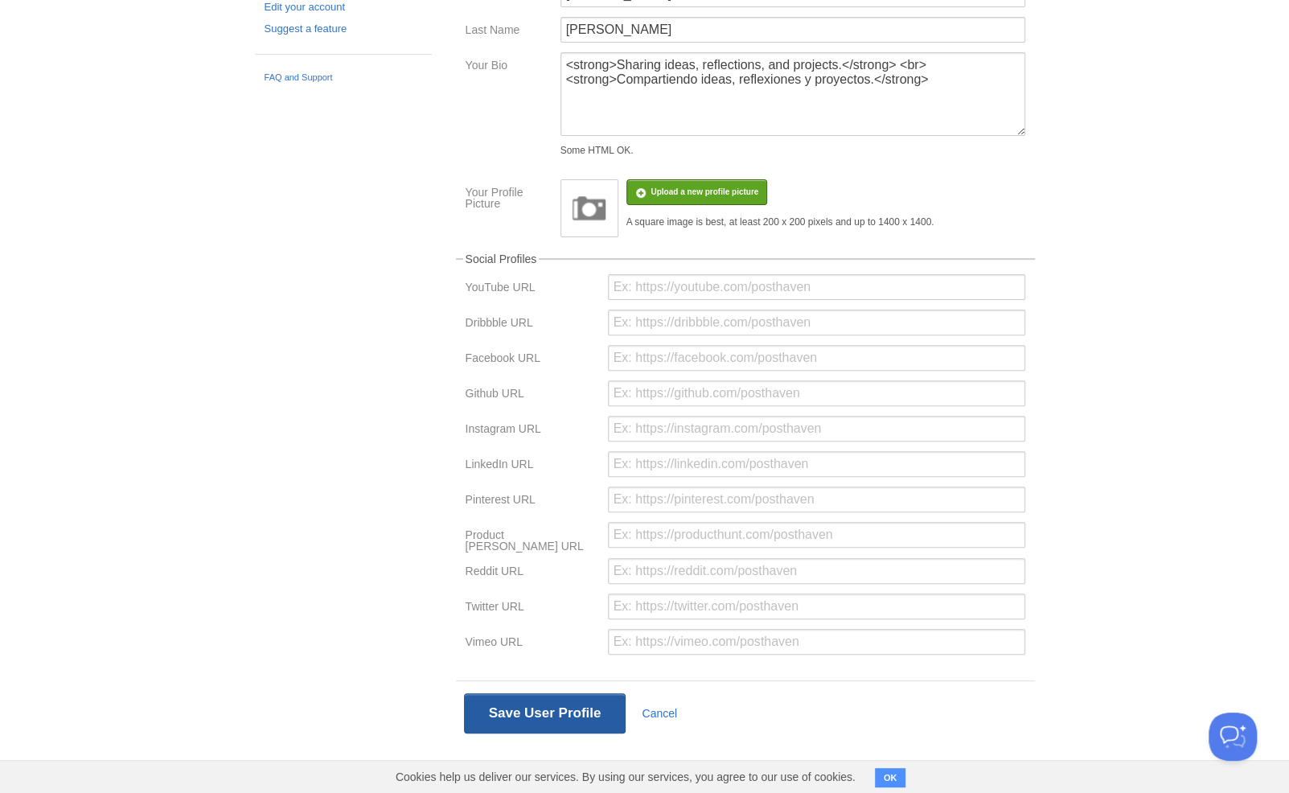
click at [531, 716] on button "Save User Profile" at bounding box center [545, 713] width 162 height 40
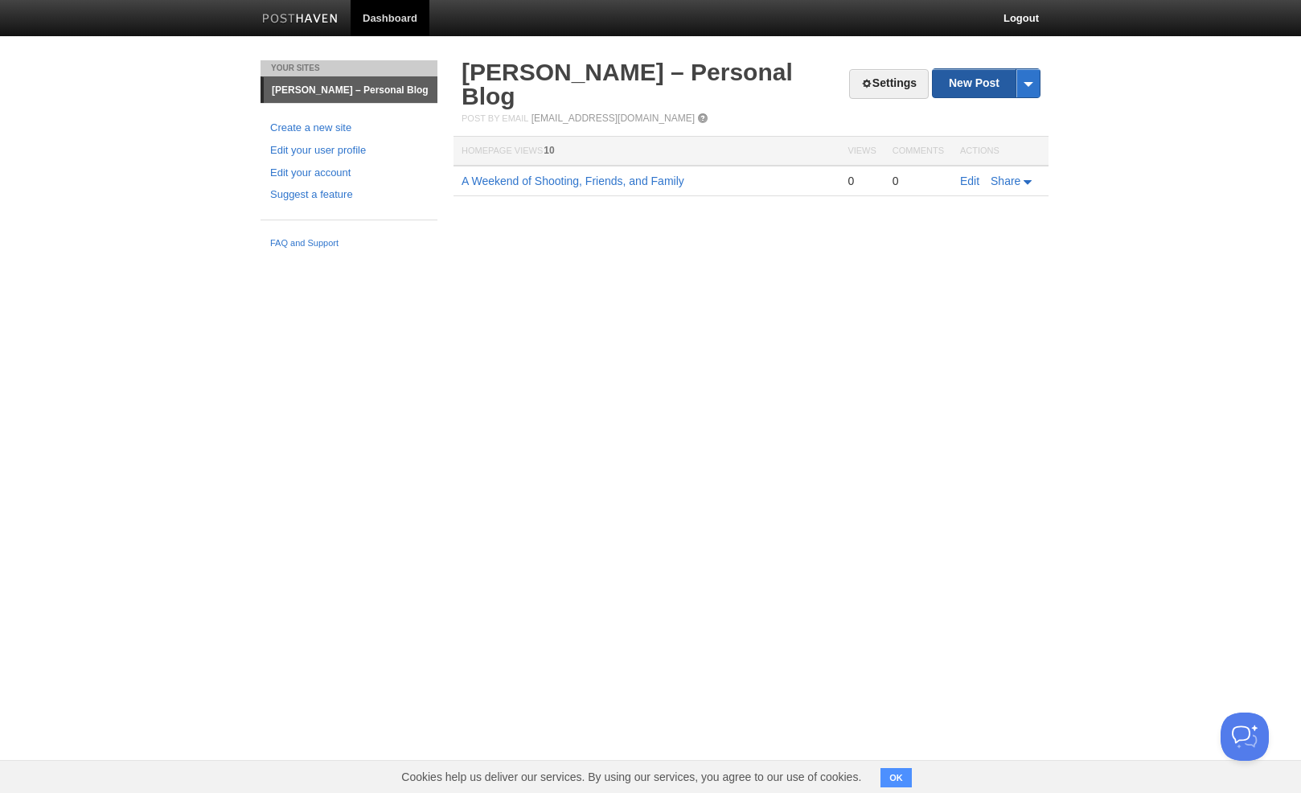
click at [975, 82] on link "New Post" at bounding box center [986, 83] width 107 height 28
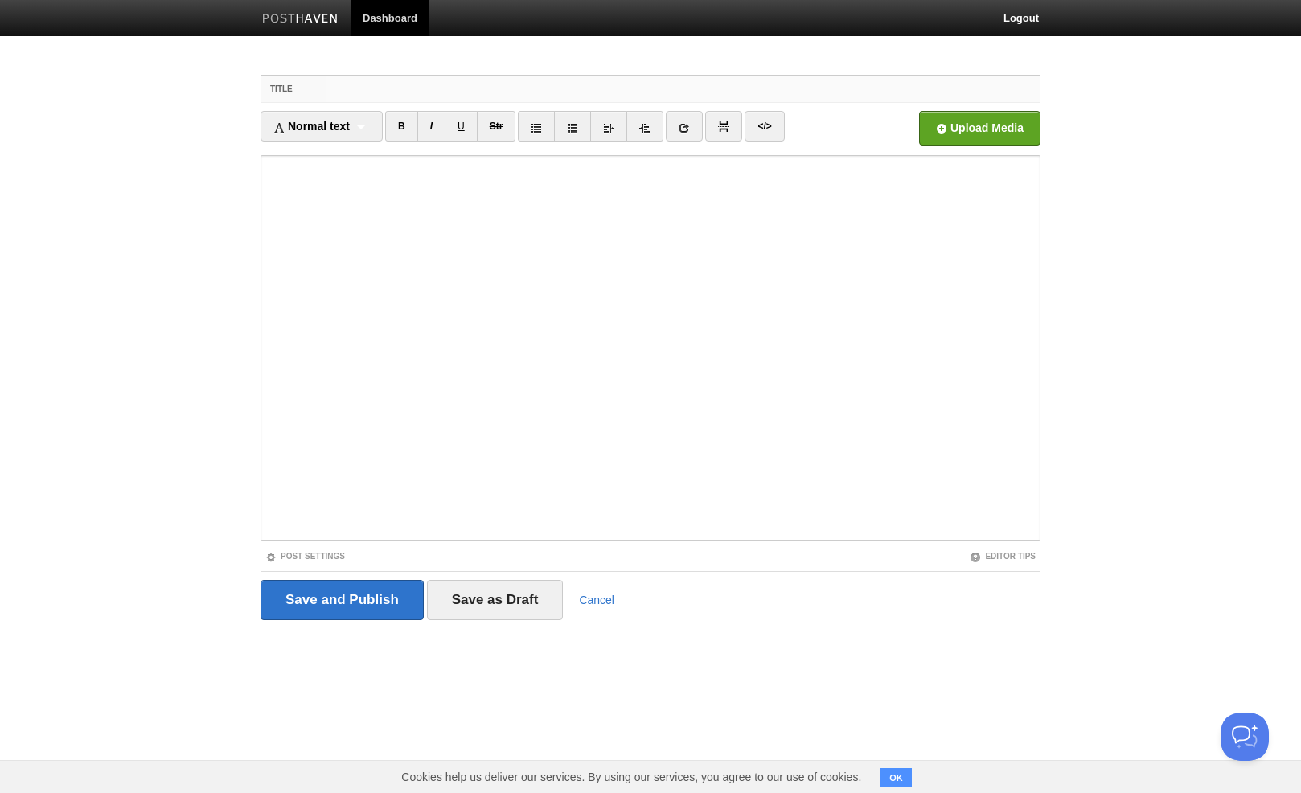
paste input "Completing Mafia: The Old Country"
type input "Completing Mafia: The Old Country"
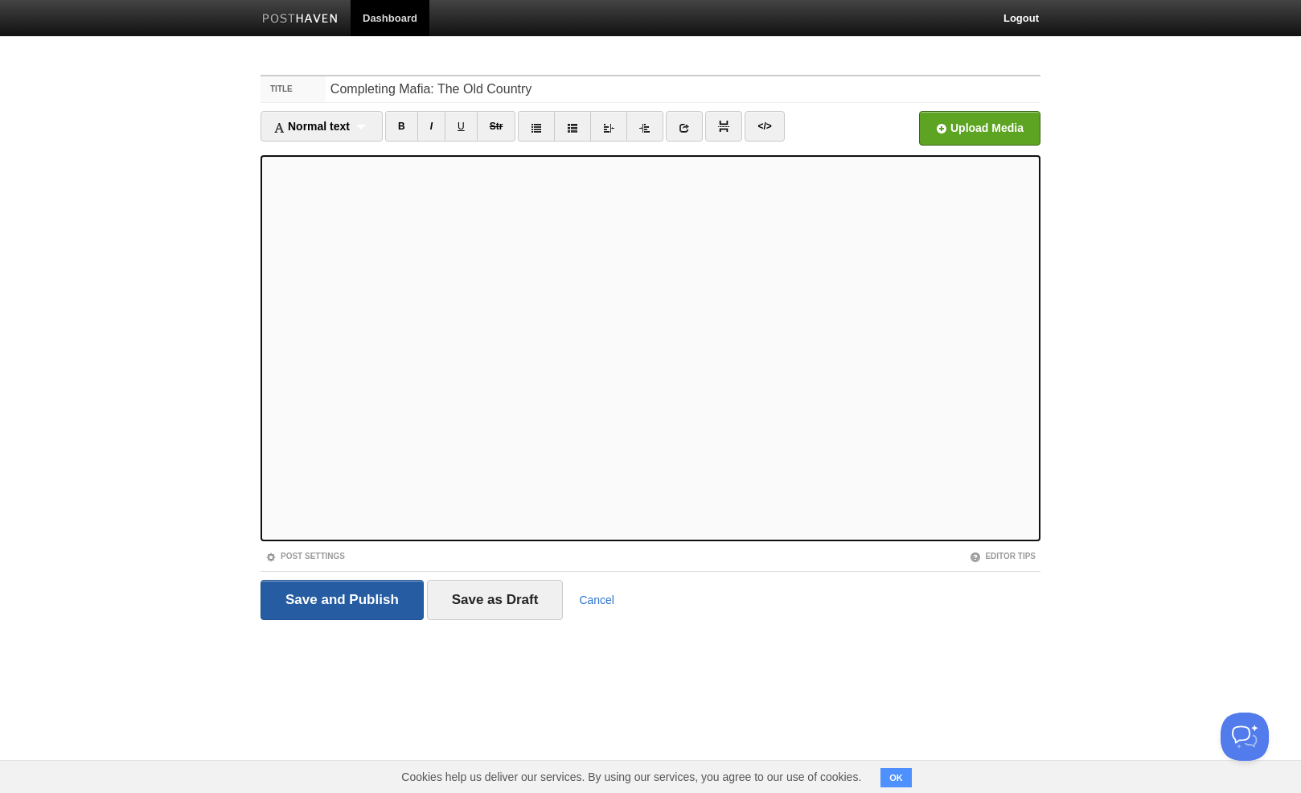
click at [332, 609] on input "Save and Publish" at bounding box center [342, 600] width 163 height 40
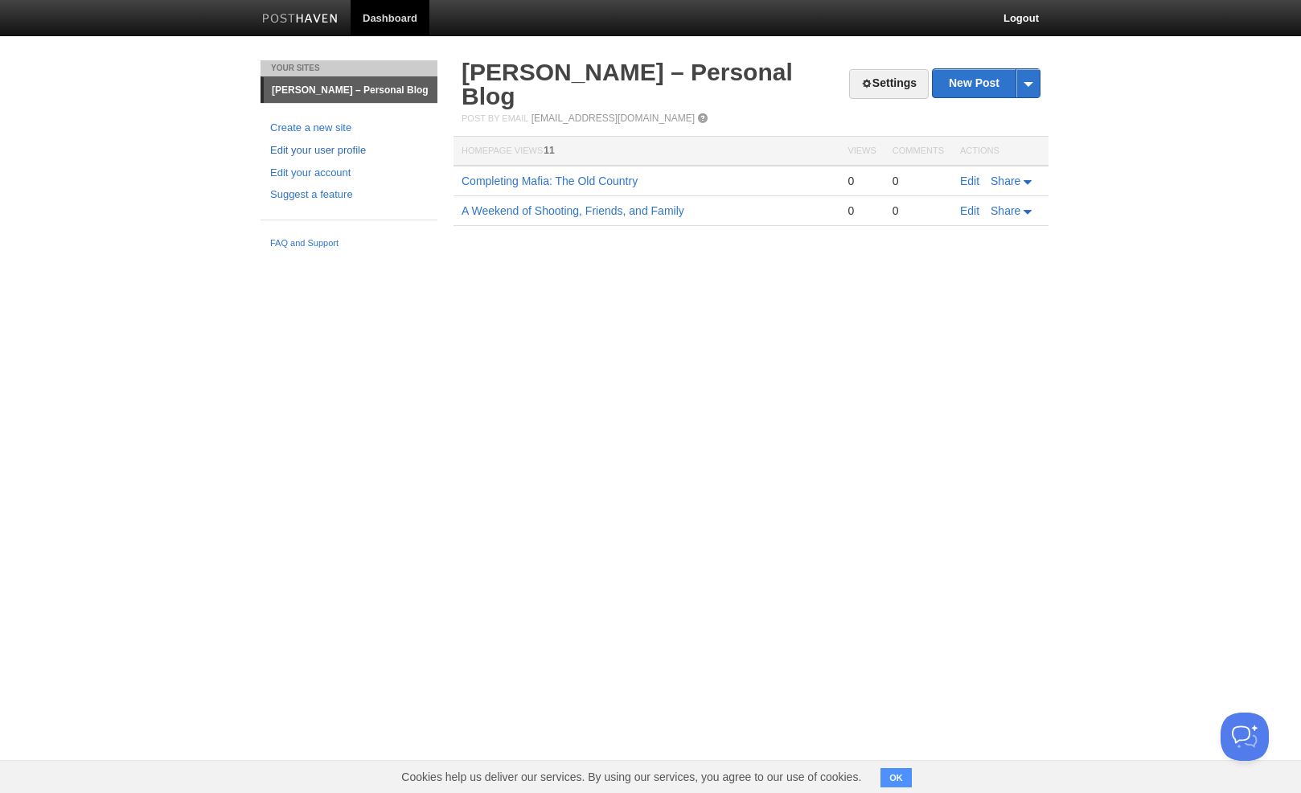
click at [334, 152] on link "Edit your user profile" at bounding box center [349, 150] width 158 height 17
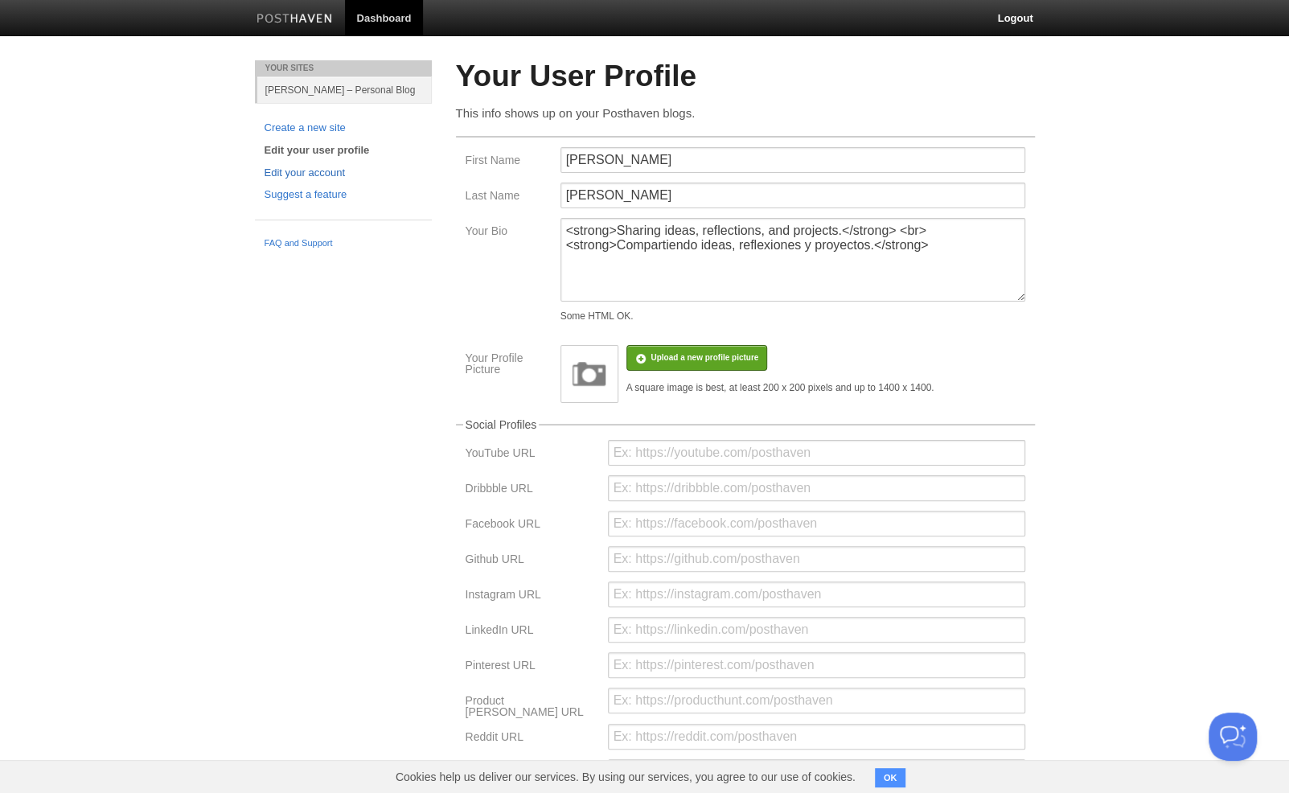
click at [280, 174] on link "Edit your account" at bounding box center [344, 173] width 158 height 17
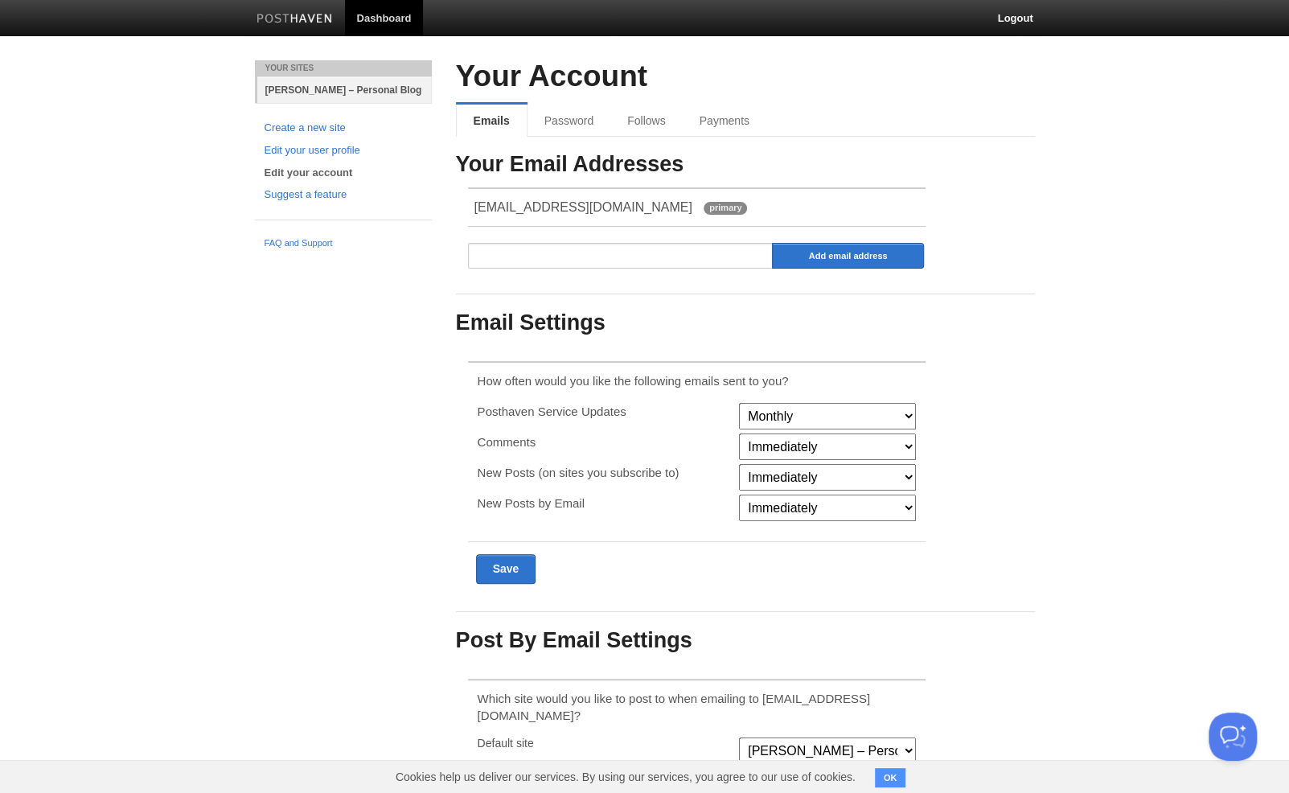
click at [352, 84] on link "Rafael Javier – Personal Blog" at bounding box center [344, 89] width 175 height 27
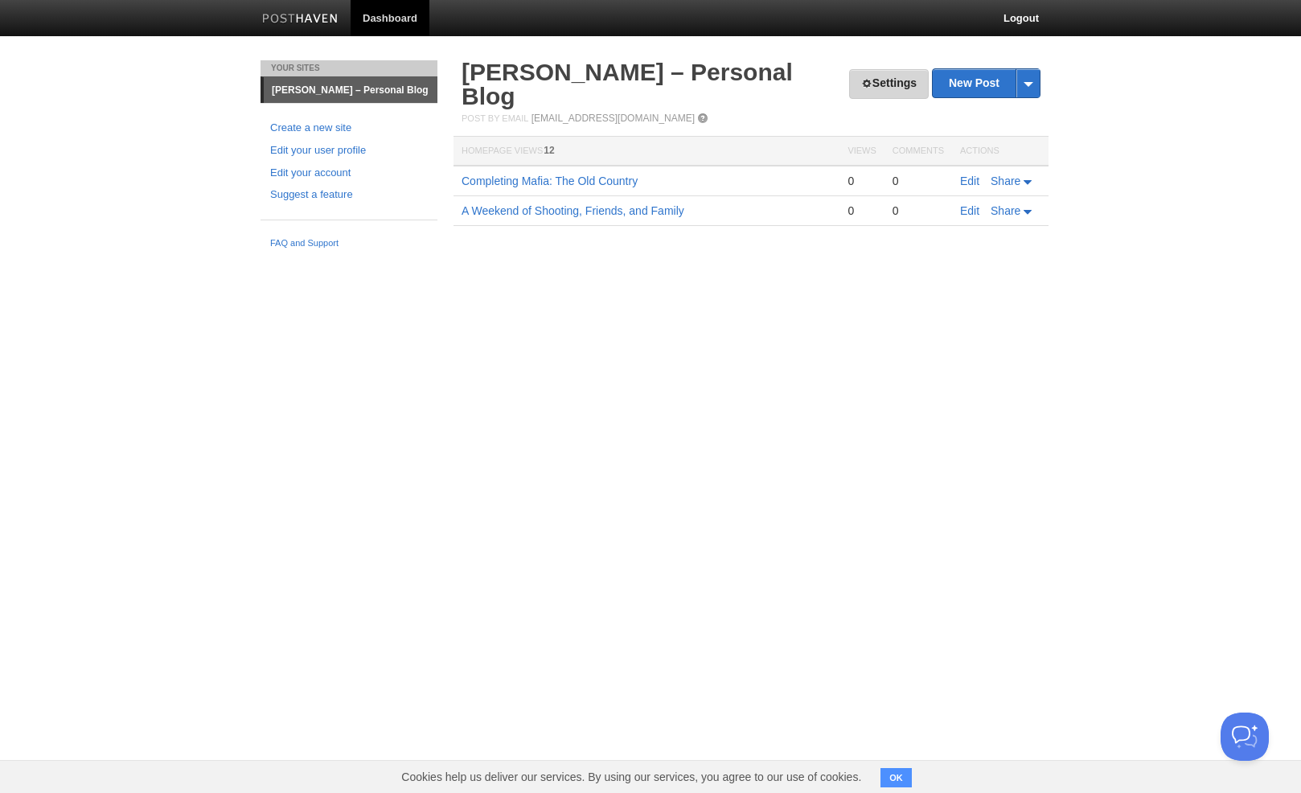
click at [894, 79] on link "Settings" at bounding box center [889, 84] width 80 height 30
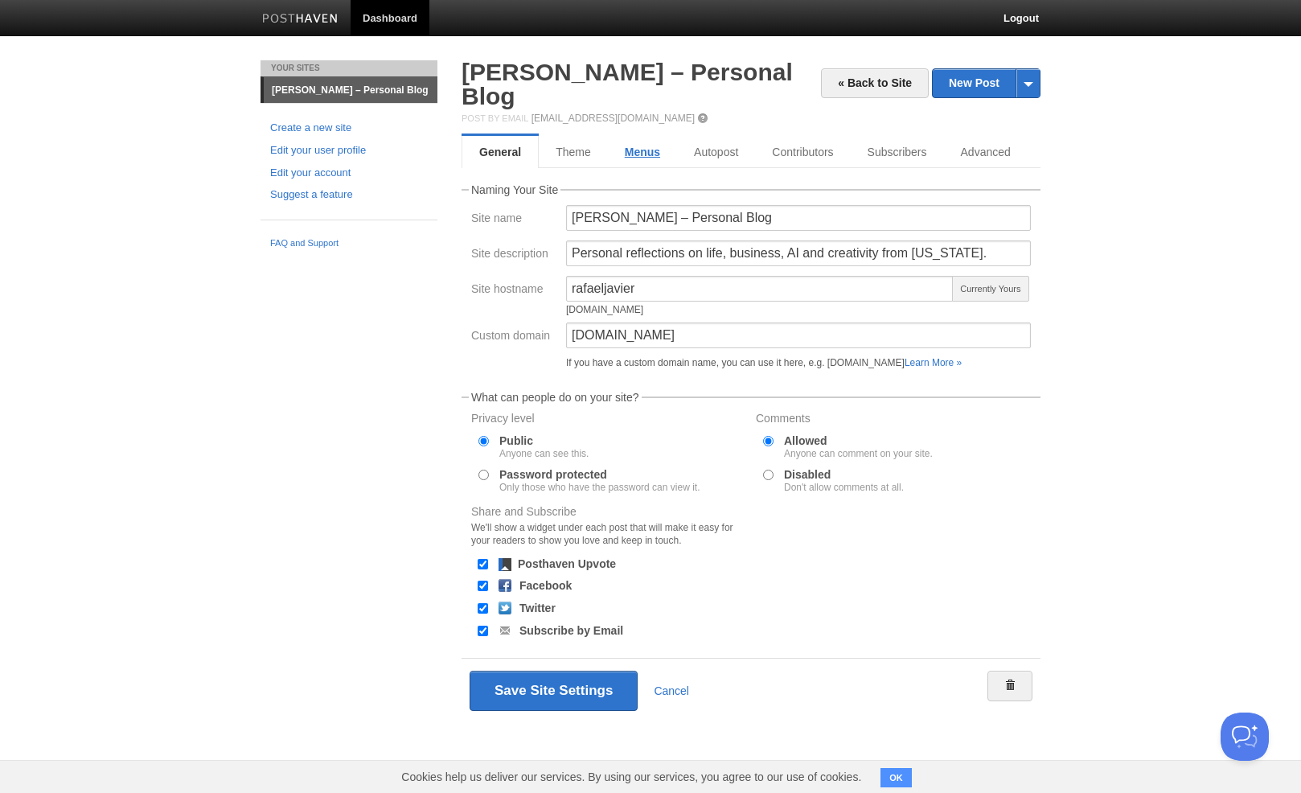
click at [648, 136] on link "Menus" at bounding box center [642, 152] width 69 height 32
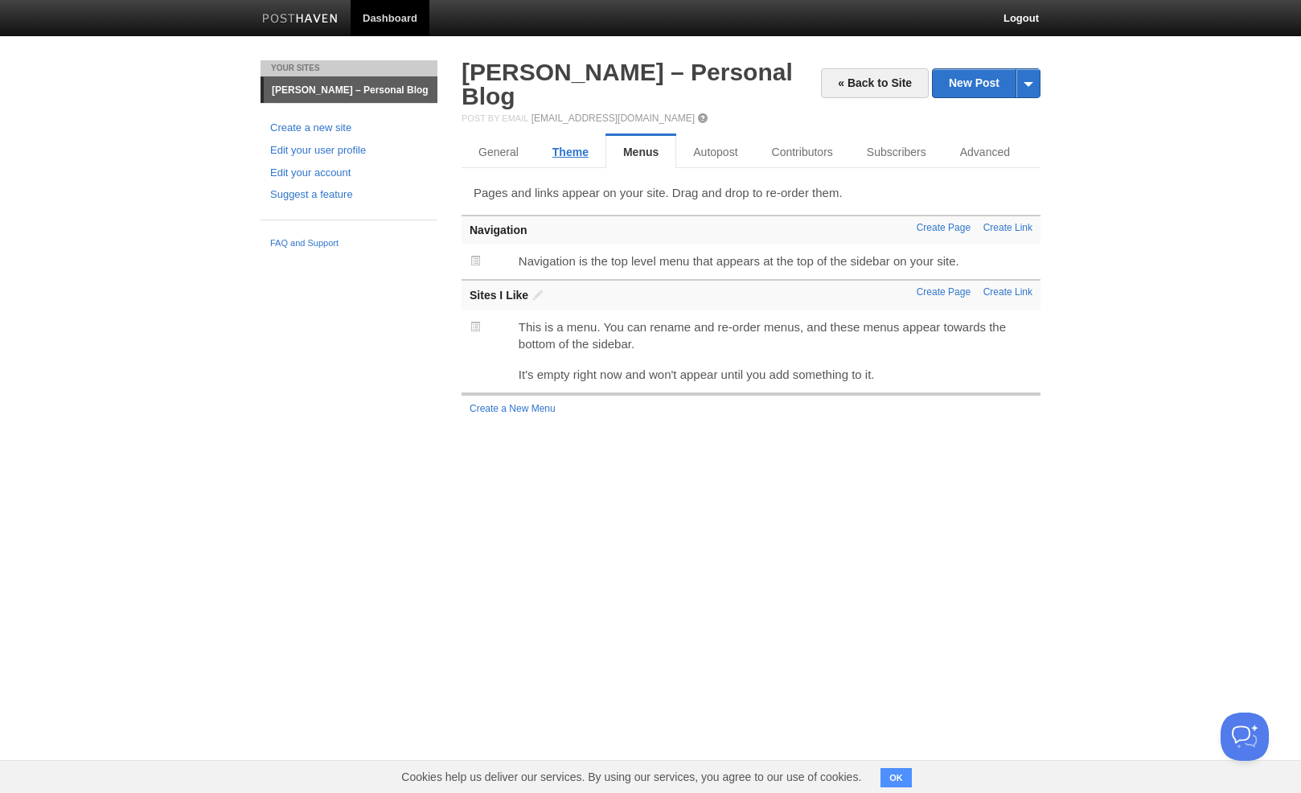
click at [576, 136] on link "Theme" at bounding box center [571, 152] width 70 height 32
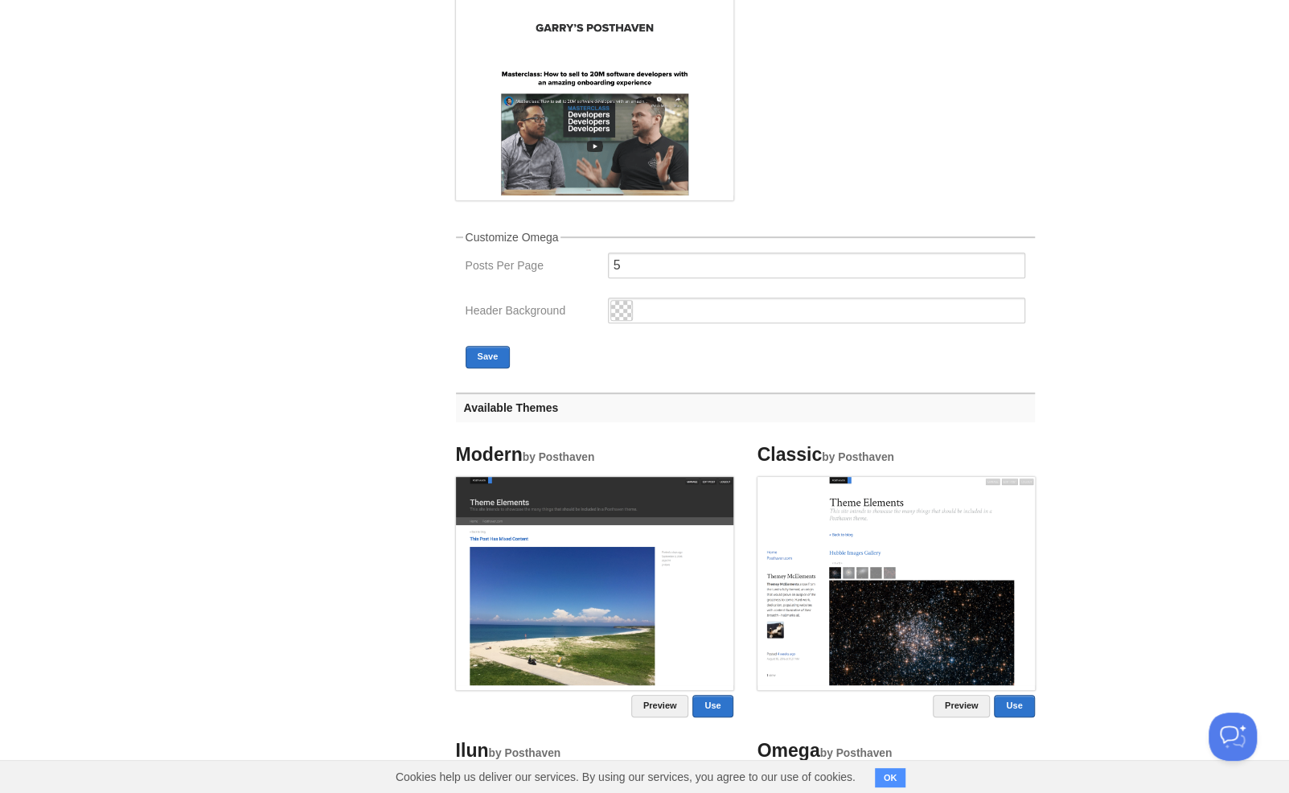
scroll to position [282, 0]
